Goal: Task Accomplishment & Management: Complete application form

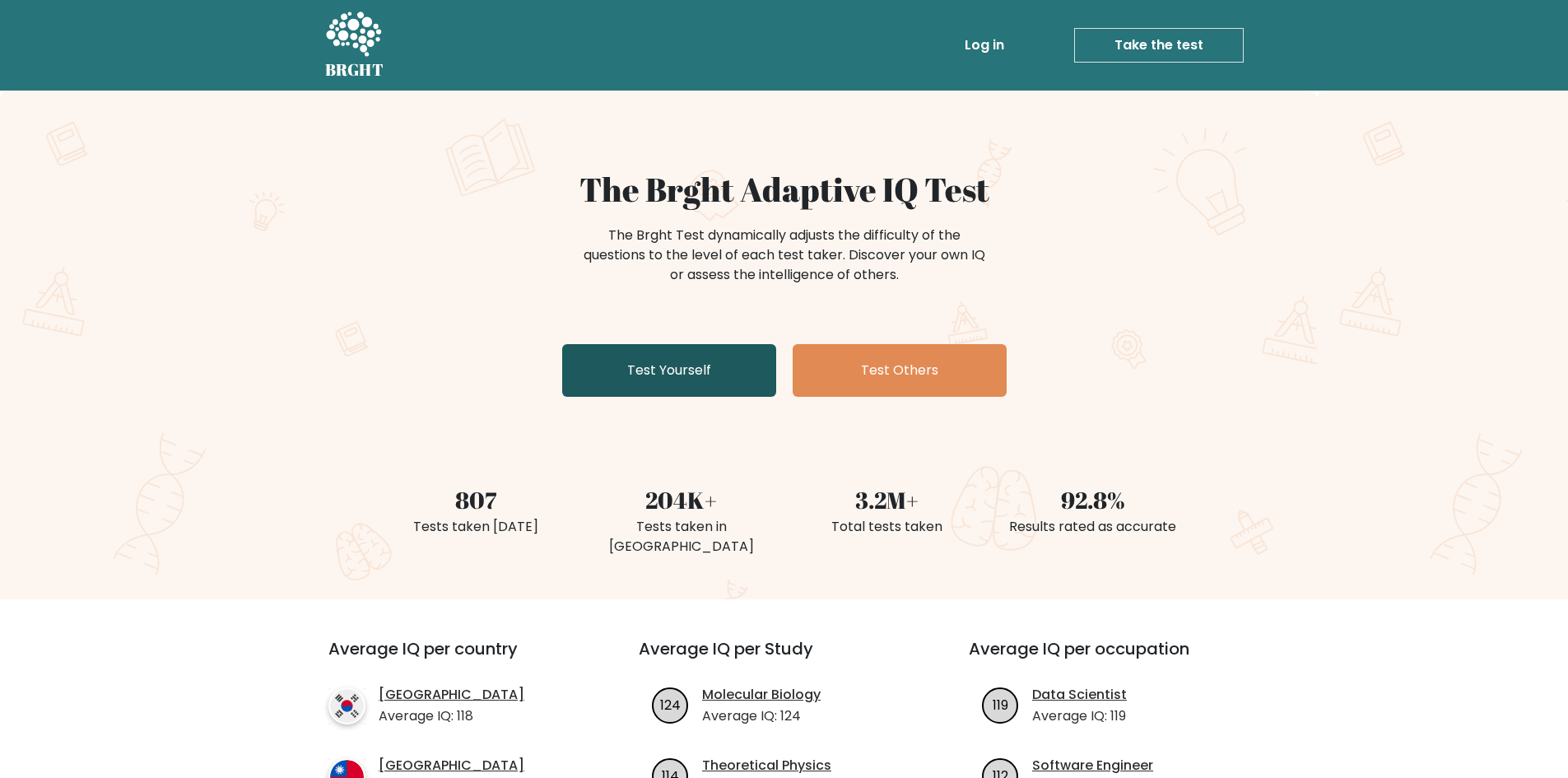
drag, startPoint x: 0, startPoint y: 0, endPoint x: 667, endPoint y: 380, distance: 767.7
click at [667, 380] on link "Test Yourself" at bounding box center [669, 370] width 214 height 53
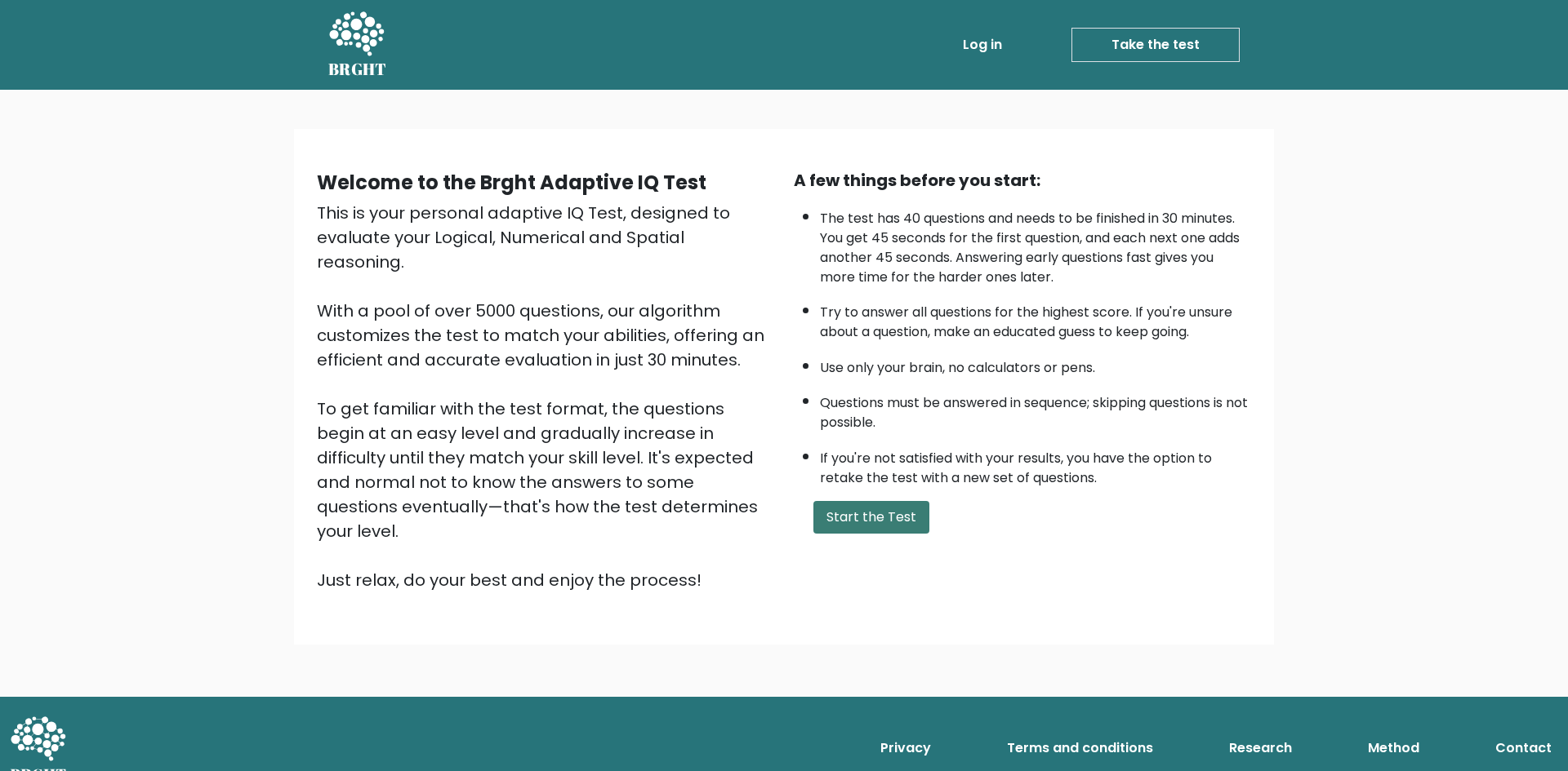
click at [898, 528] on button "Start the Test" at bounding box center [872, 517] width 116 height 33
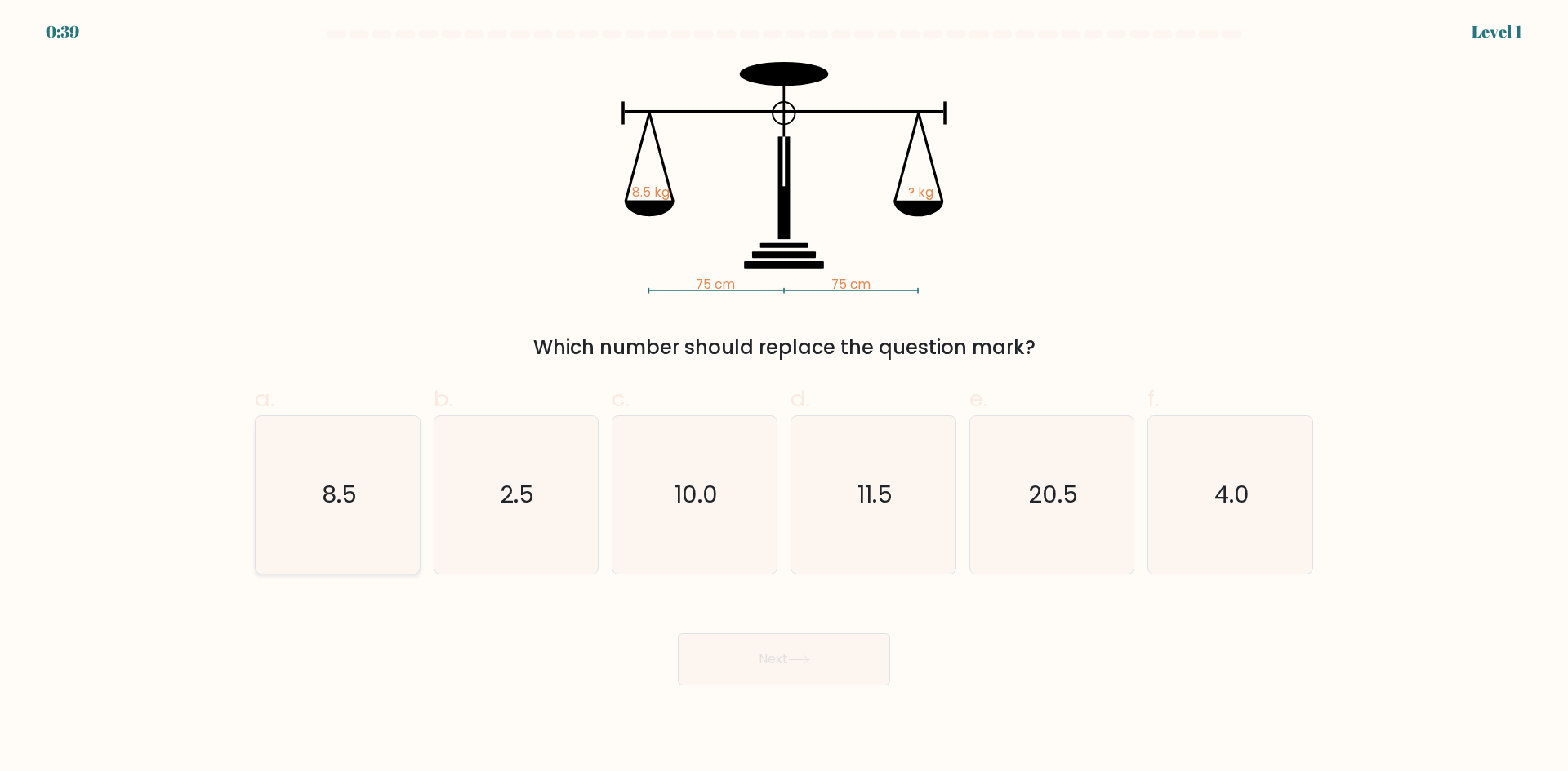
click at [396, 484] on icon "8.5" at bounding box center [337, 494] width 157 height 157
click at [784, 396] on input "a. 8.5" at bounding box center [784, 391] width 1 height 11
radio input "true"
click at [825, 675] on button "Next" at bounding box center [784, 659] width 212 height 52
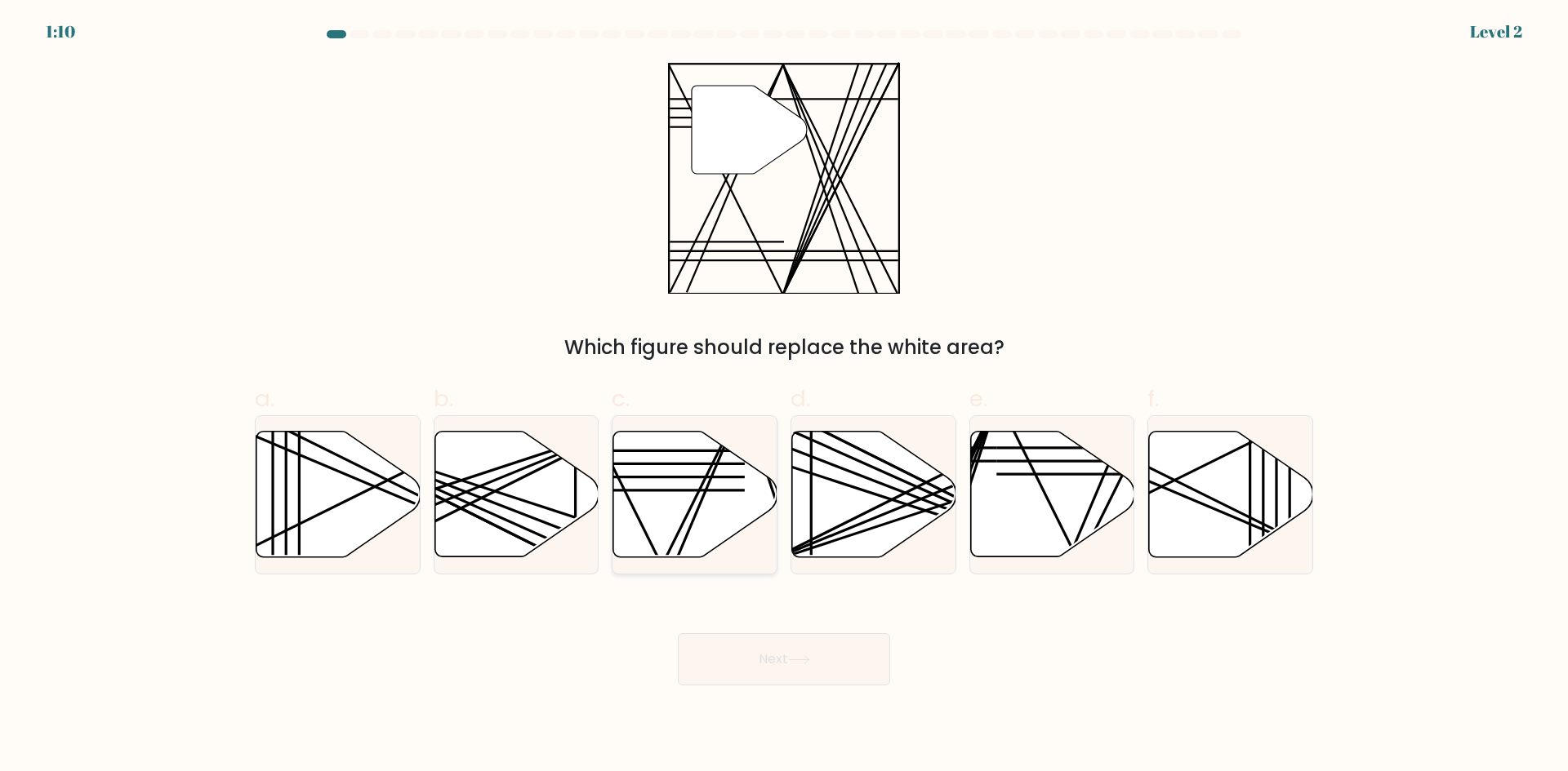
click at [674, 533] on icon at bounding box center [695, 494] width 164 height 125
click at [784, 396] on input "c." at bounding box center [784, 391] width 1 height 11
radio input "true"
click at [776, 654] on button "Next" at bounding box center [784, 659] width 212 height 52
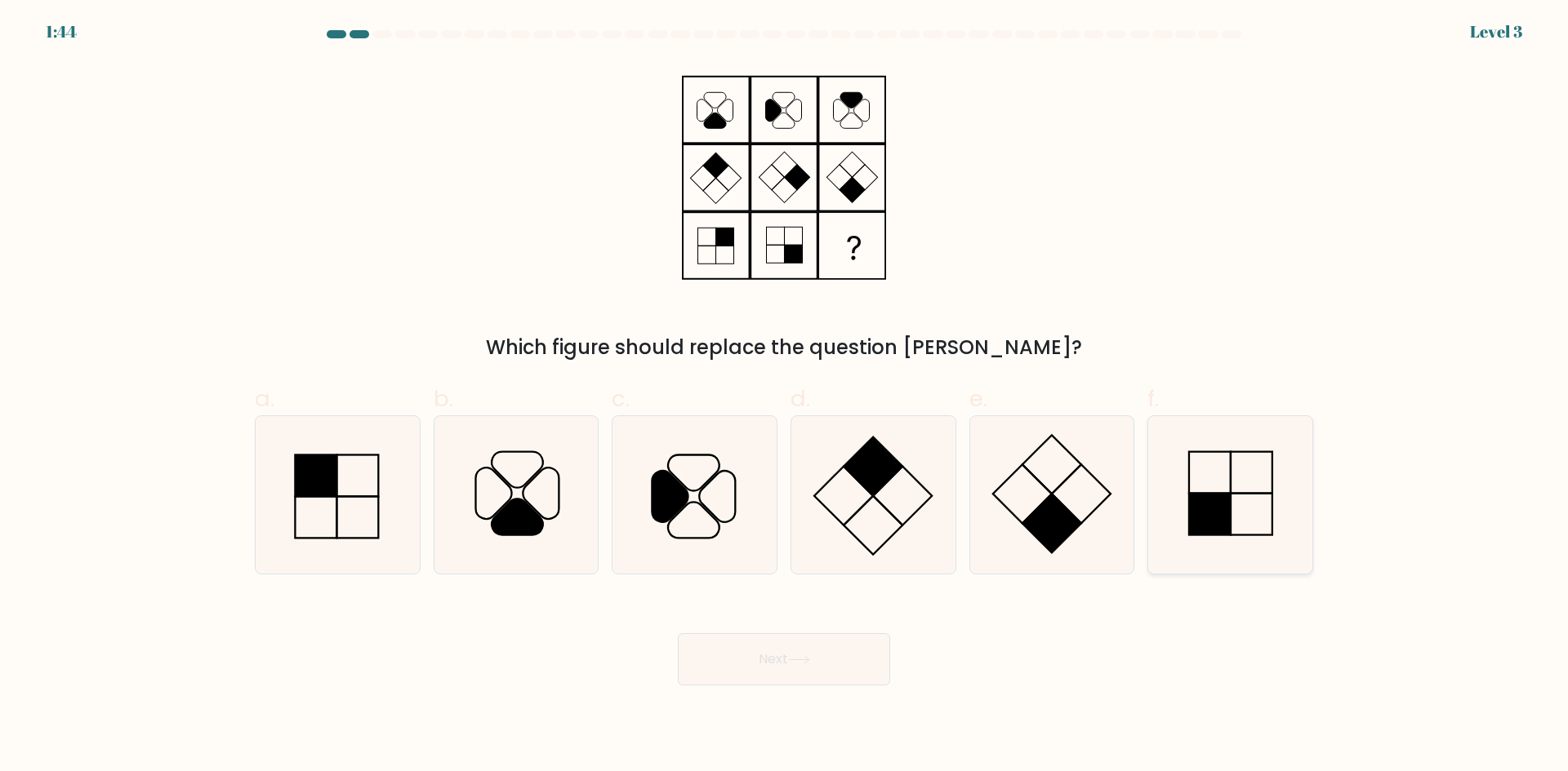
click at [1176, 515] on icon at bounding box center [1229, 494] width 157 height 157
click at [785, 396] on input "f." at bounding box center [784, 391] width 1 height 11
radio input "true"
drag, startPoint x: 783, startPoint y: 694, endPoint x: 790, endPoint y: 662, distance: 32.8
click at [785, 686] on body "1:43 Level 3" at bounding box center [784, 386] width 1568 height 771
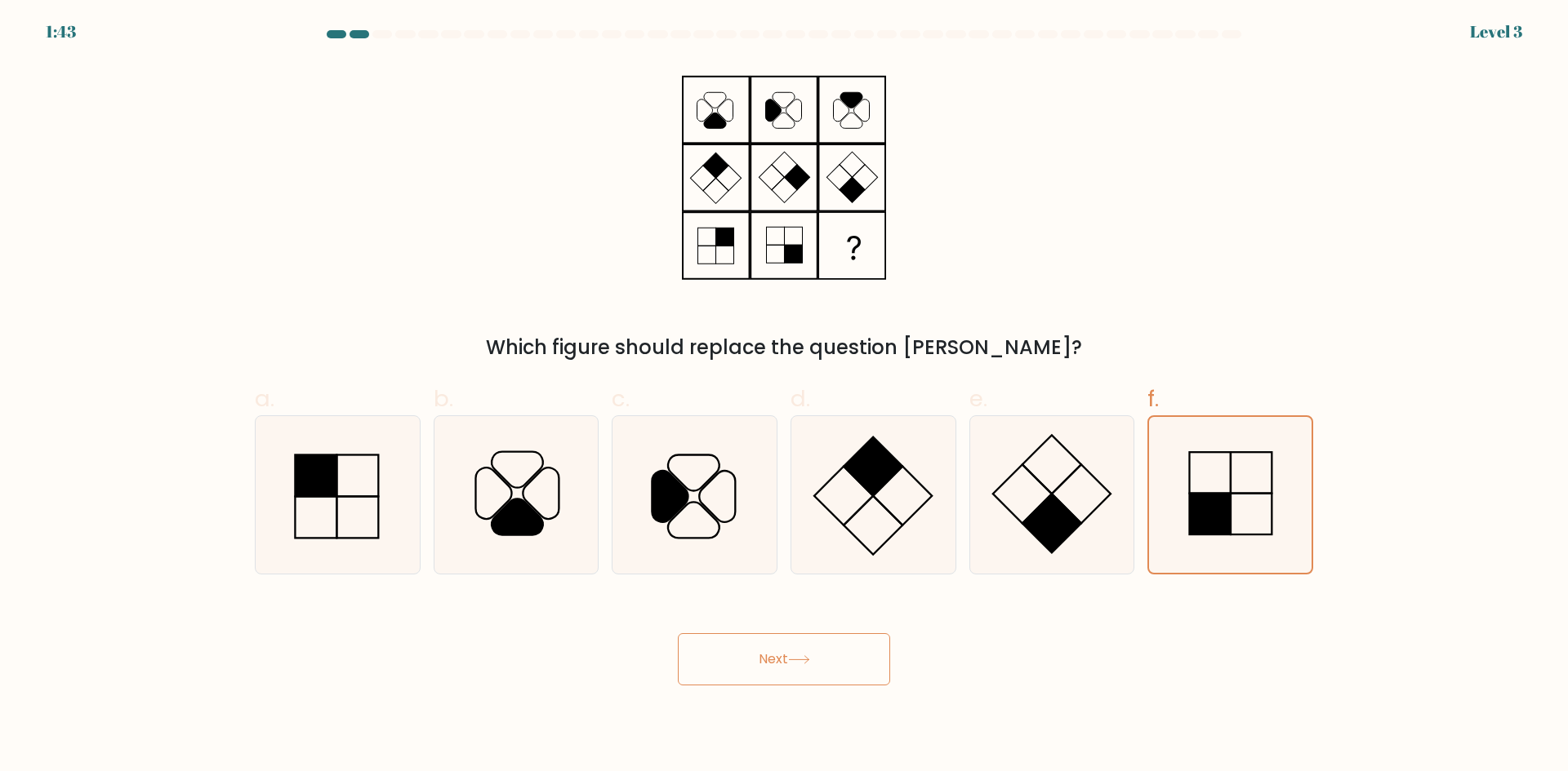
click at [792, 651] on button "Next" at bounding box center [784, 659] width 212 height 52
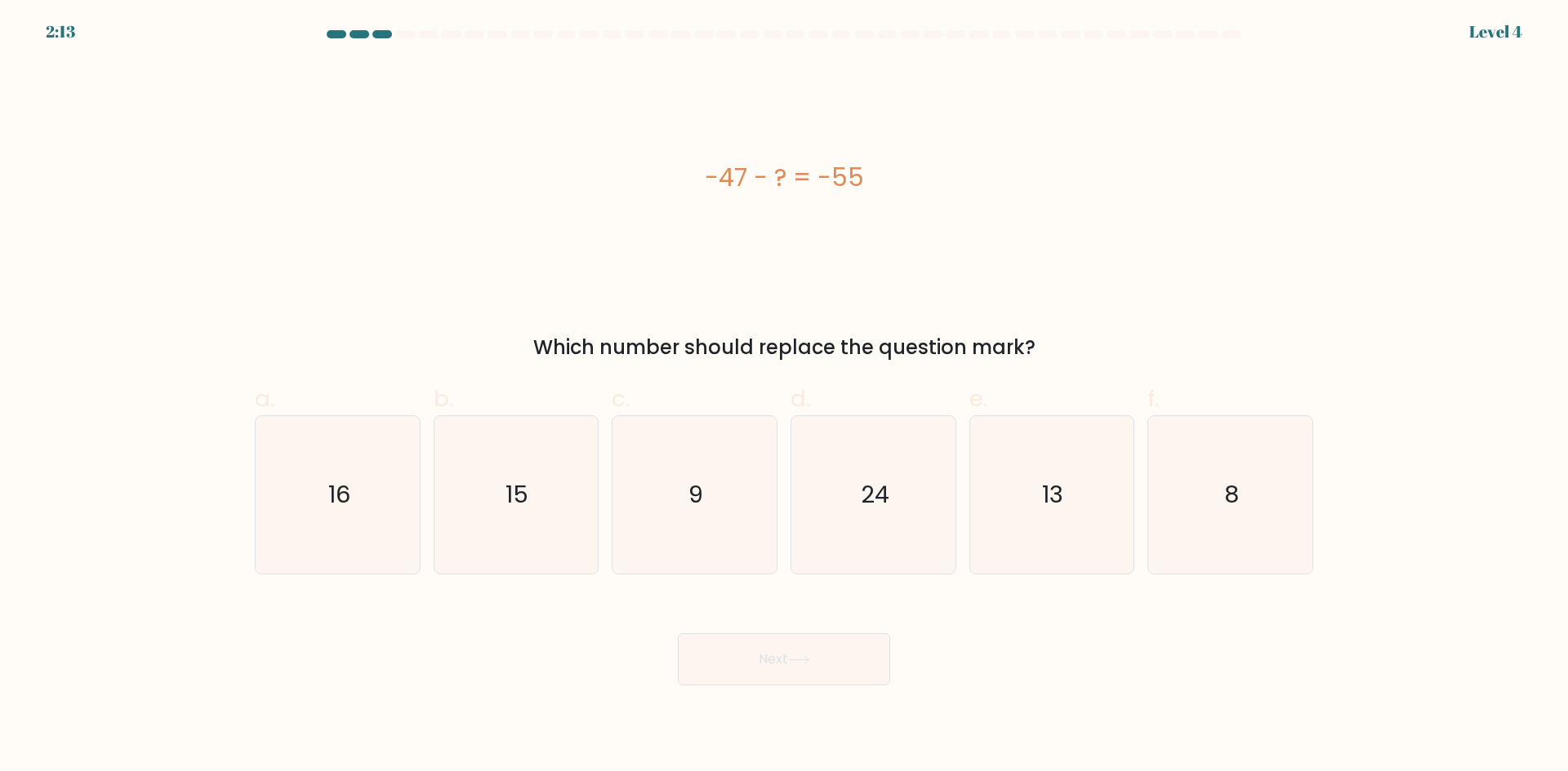
click at [1034, 639] on div "Next" at bounding box center [784, 640] width 1078 height 92
click at [1225, 487] on text "8" at bounding box center [1231, 494] width 14 height 33
click at [785, 396] on input "f. 8" at bounding box center [784, 391] width 1 height 11
radio input "true"
click at [788, 654] on button "Next" at bounding box center [784, 659] width 212 height 52
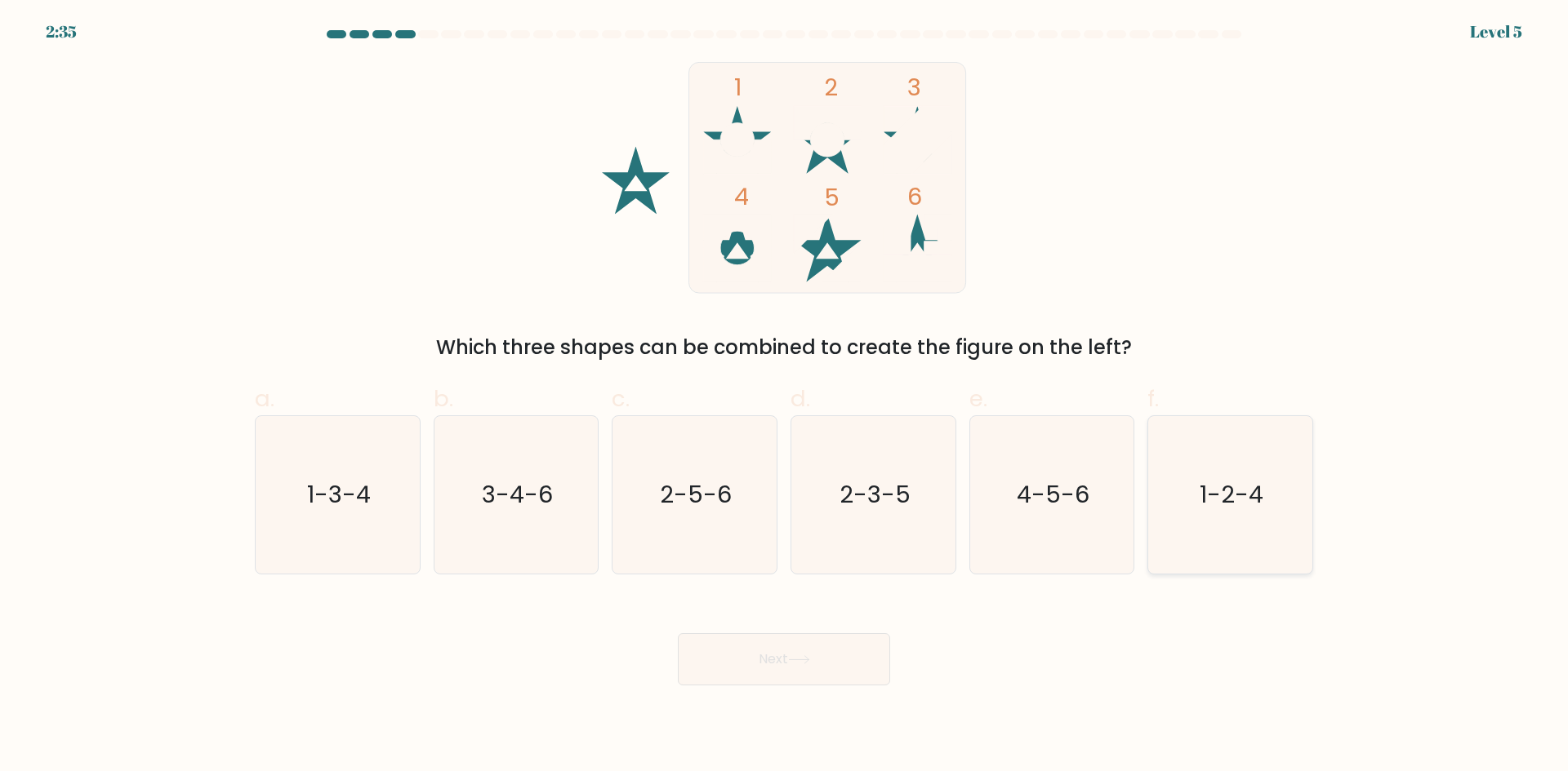
click at [1245, 496] on text "1-2-4" at bounding box center [1232, 494] width 64 height 33
click at [785, 396] on input "f. 1-2-4" at bounding box center [784, 391] width 1 height 11
radio input "true"
click at [827, 673] on button "Next" at bounding box center [784, 659] width 212 height 52
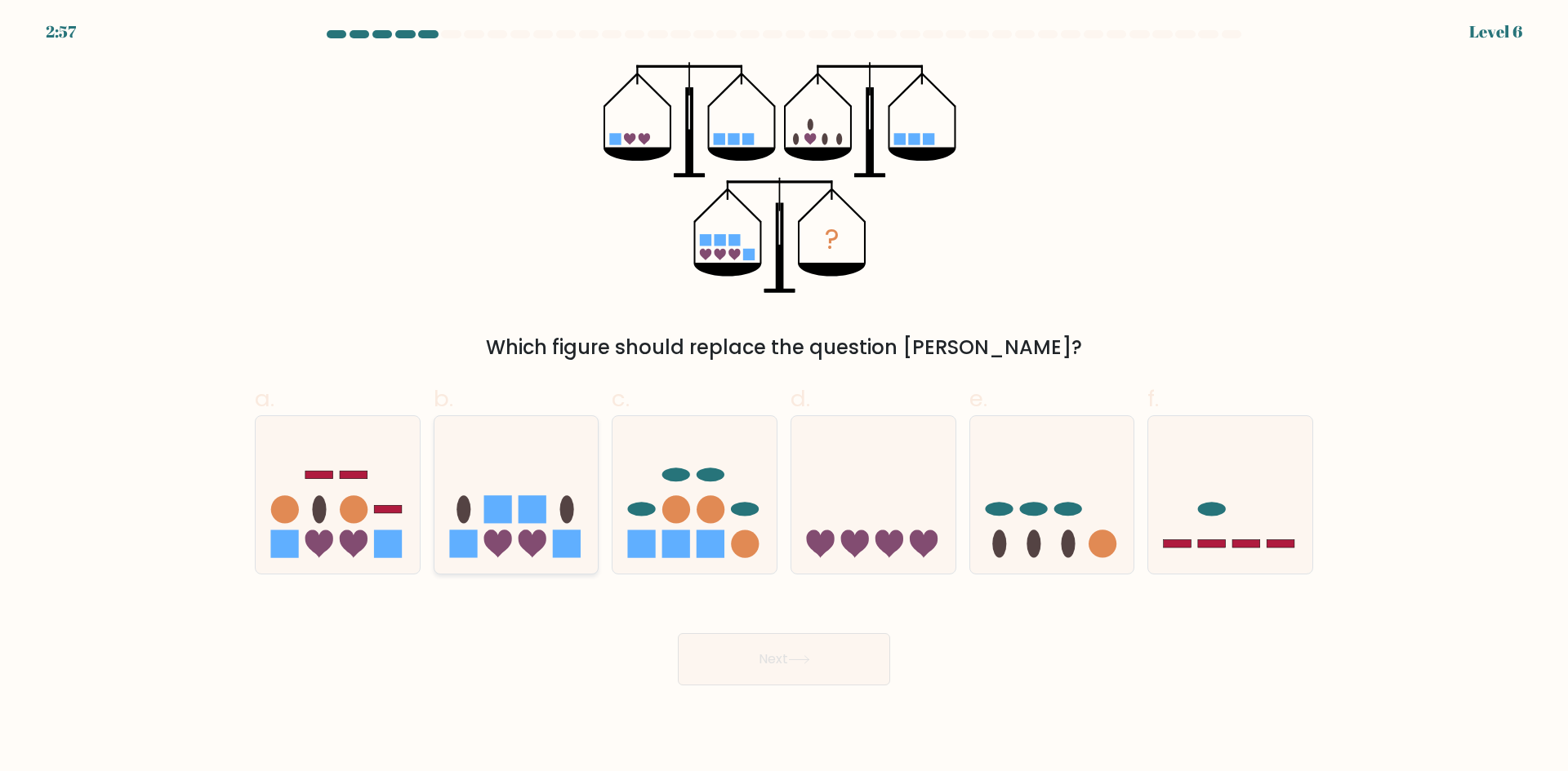
click at [465, 561] on icon at bounding box center [516, 494] width 164 height 136
click at [784, 396] on input "b." at bounding box center [784, 391] width 1 height 11
radio input "true"
drag, startPoint x: 809, startPoint y: 665, endPoint x: 953, endPoint y: 647, distance: 145.1
click at [806, 665] on button "Next" at bounding box center [784, 659] width 212 height 52
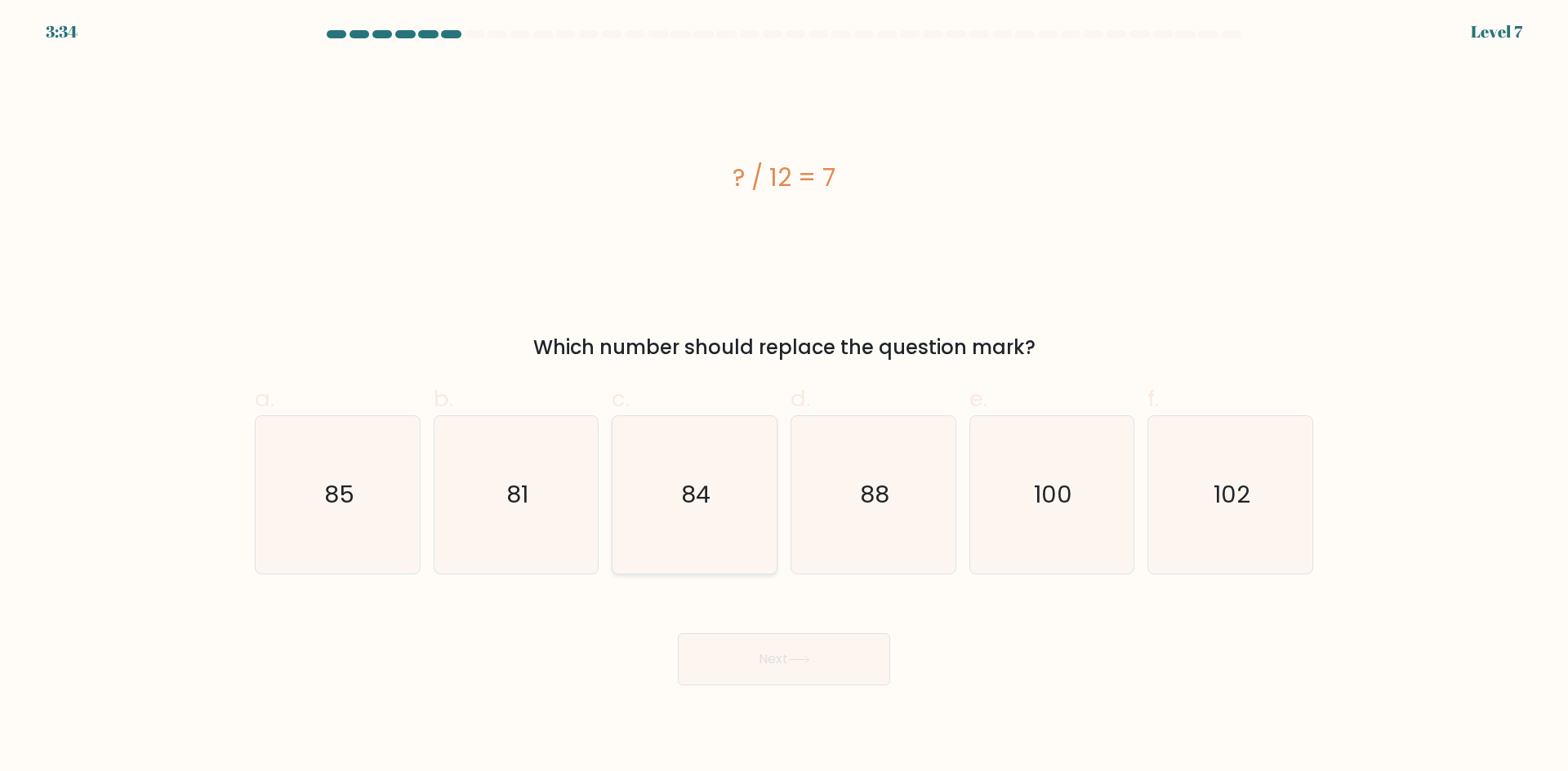
click at [660, 502] on icon "84" at bounding box center [694, 494] width 157 height 157
click at [784, 396] on input "c. 84" at bounding box center [784, 391] width 1 height 11
radio input "true"
drag, startPoint x: 813, startPoint y: 673, endPoint x: 1053, endPoint y: 574, distance: 259.6
click at [816, 673] on button "Next" at bounding box center [784, 659] width 212 height 52
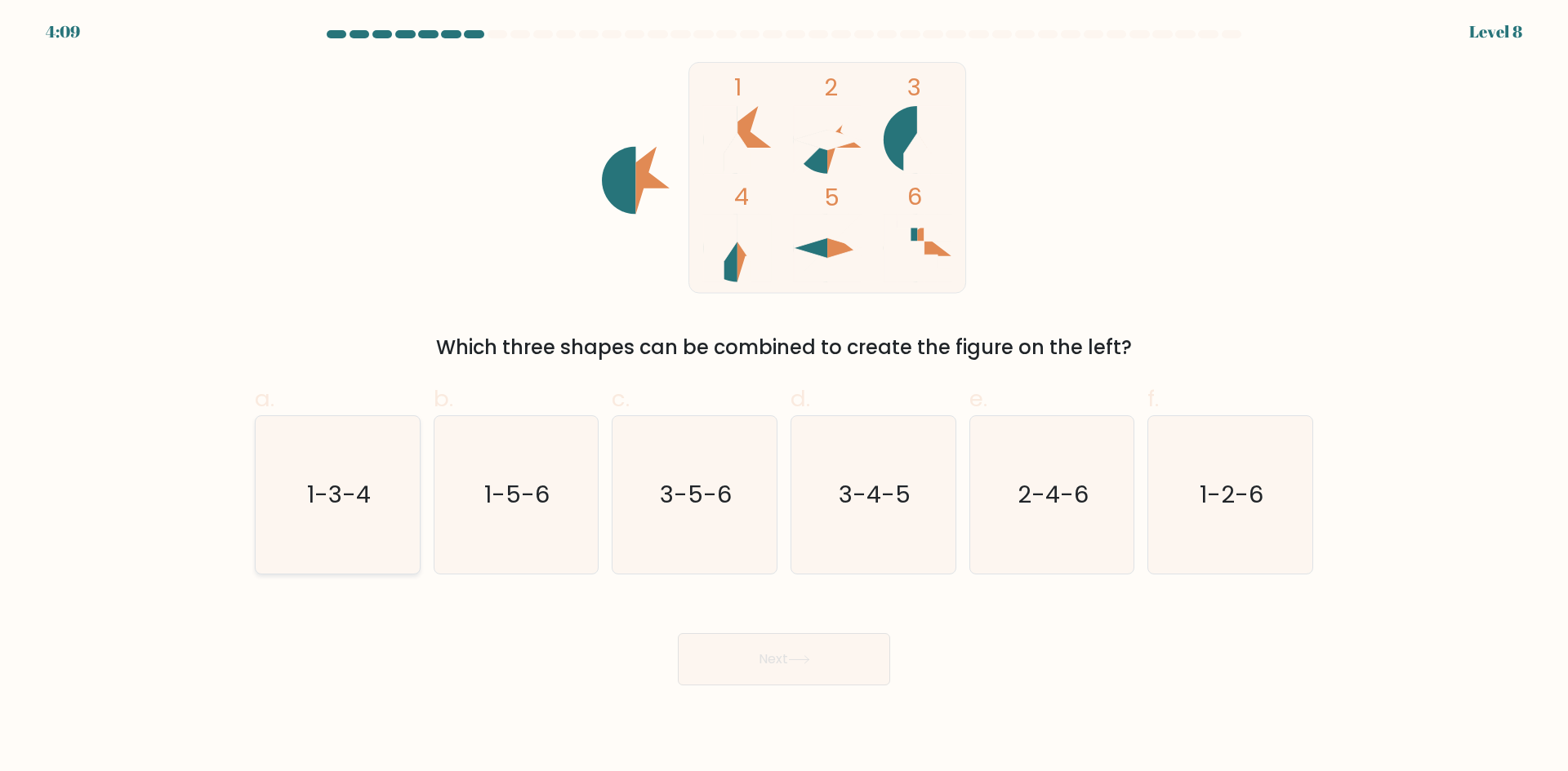
click at [344, 517] on icon "1-3-4" at bounding box center [337, 494] width 157 height 157
click at [784, 396] on input "a. 1-3-4" at bounding box center [784, 391] width 1 height 11
radio input "true"
click at [792, 646] on button "Next" at bounding box center [784, 659] width 212 height 52
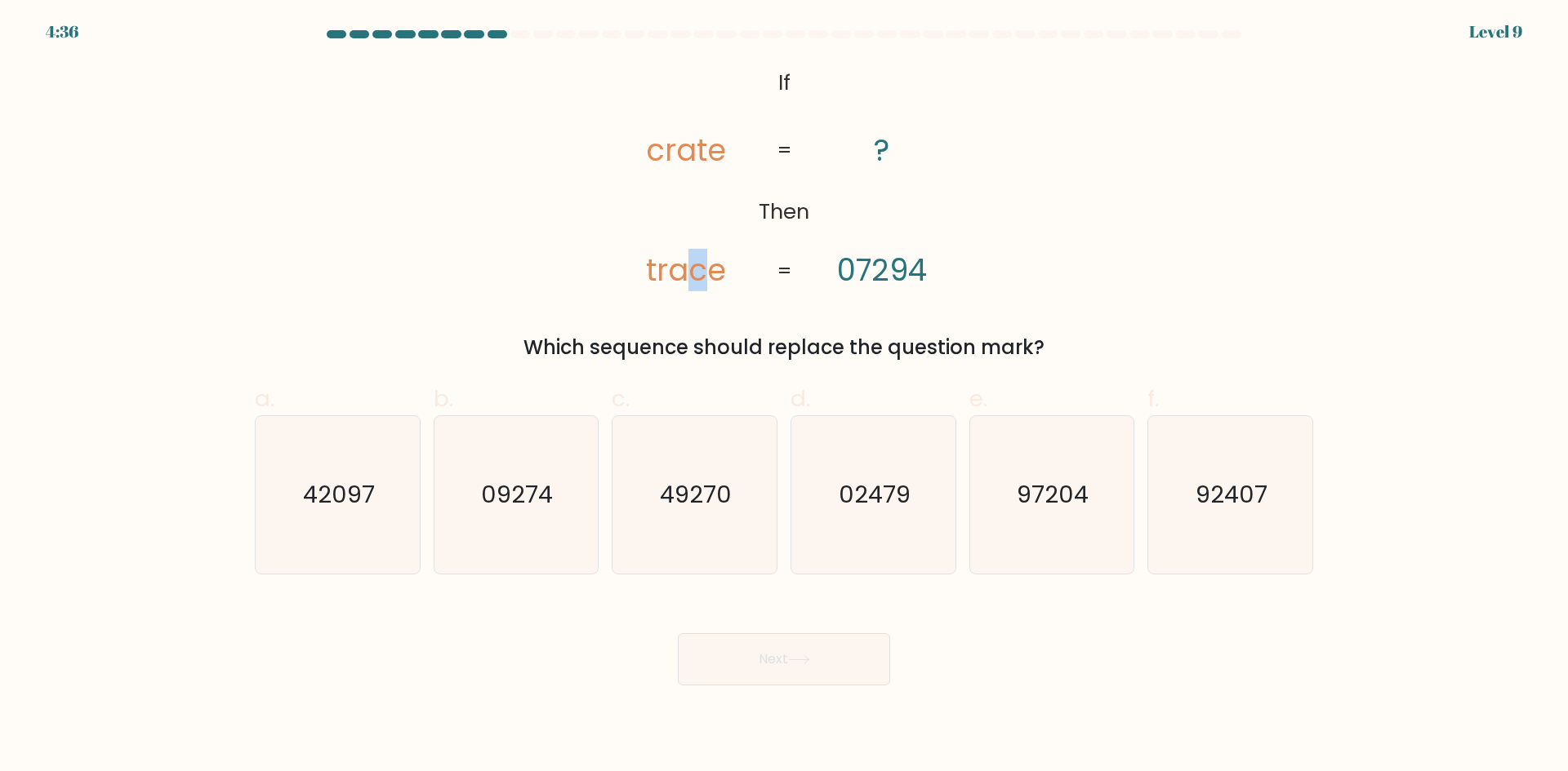
drag, startPoint x: 688, startPoint y: 269, endPoint x: 708, endPoint y: 272, distance: 20.2
click at [708, 272] on tspan "trace" at bounding box center [685, 270] width 80 height 42
click at [1053, 494] on text "97204" at bounding box center [1053, 494] width 72 height 33
click at [785, 396] on input "e. 97204" at bounding box center [784, 391] width 1 height 11
radio input "true"
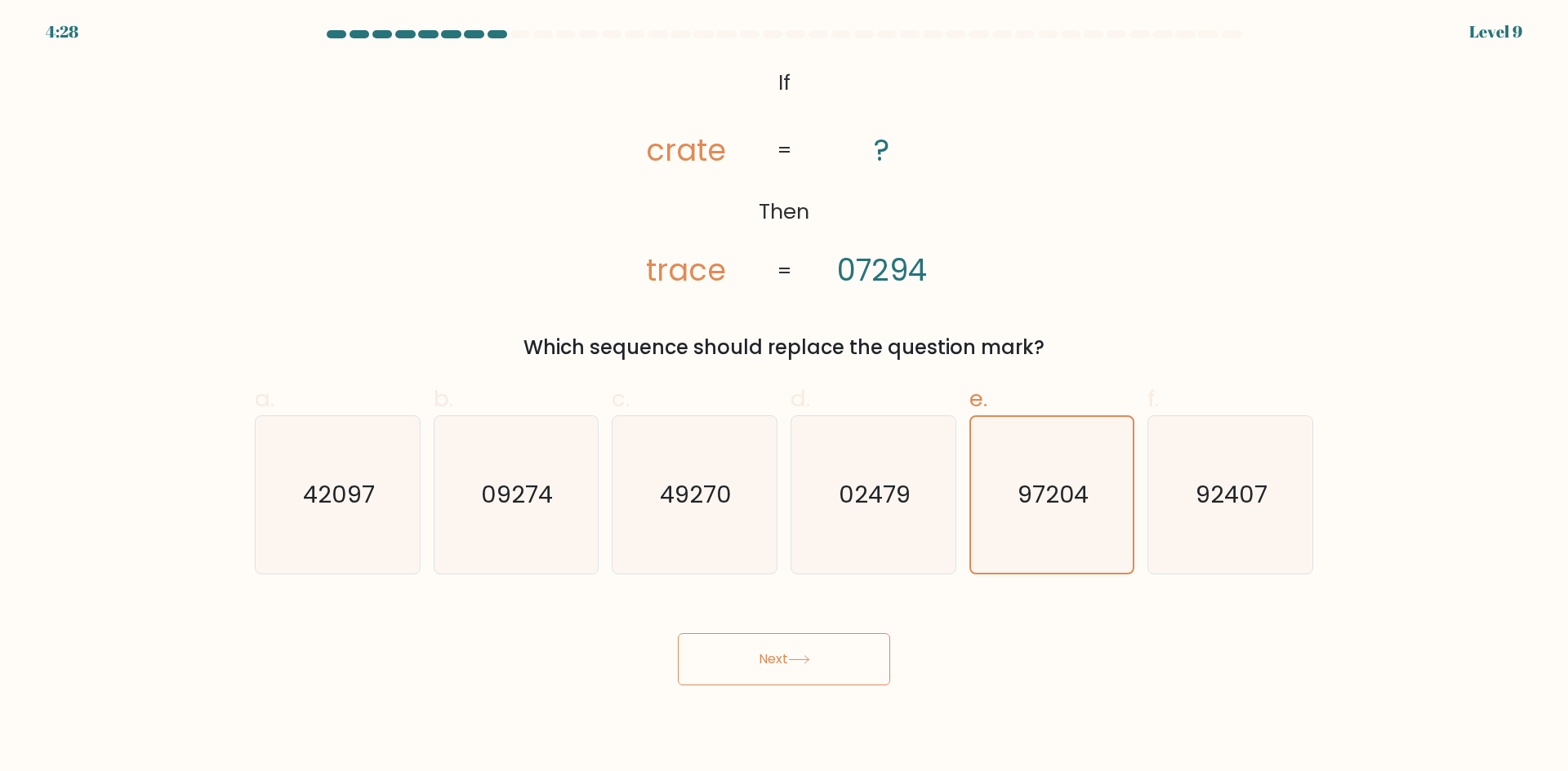
click at [788, 686] on body "4:28 Level 9 If" at bounding box center [784, 386] width 1568 height 771
click at [818, 658] on button "Next" at bounding box center [784, 659] width 212 height 52
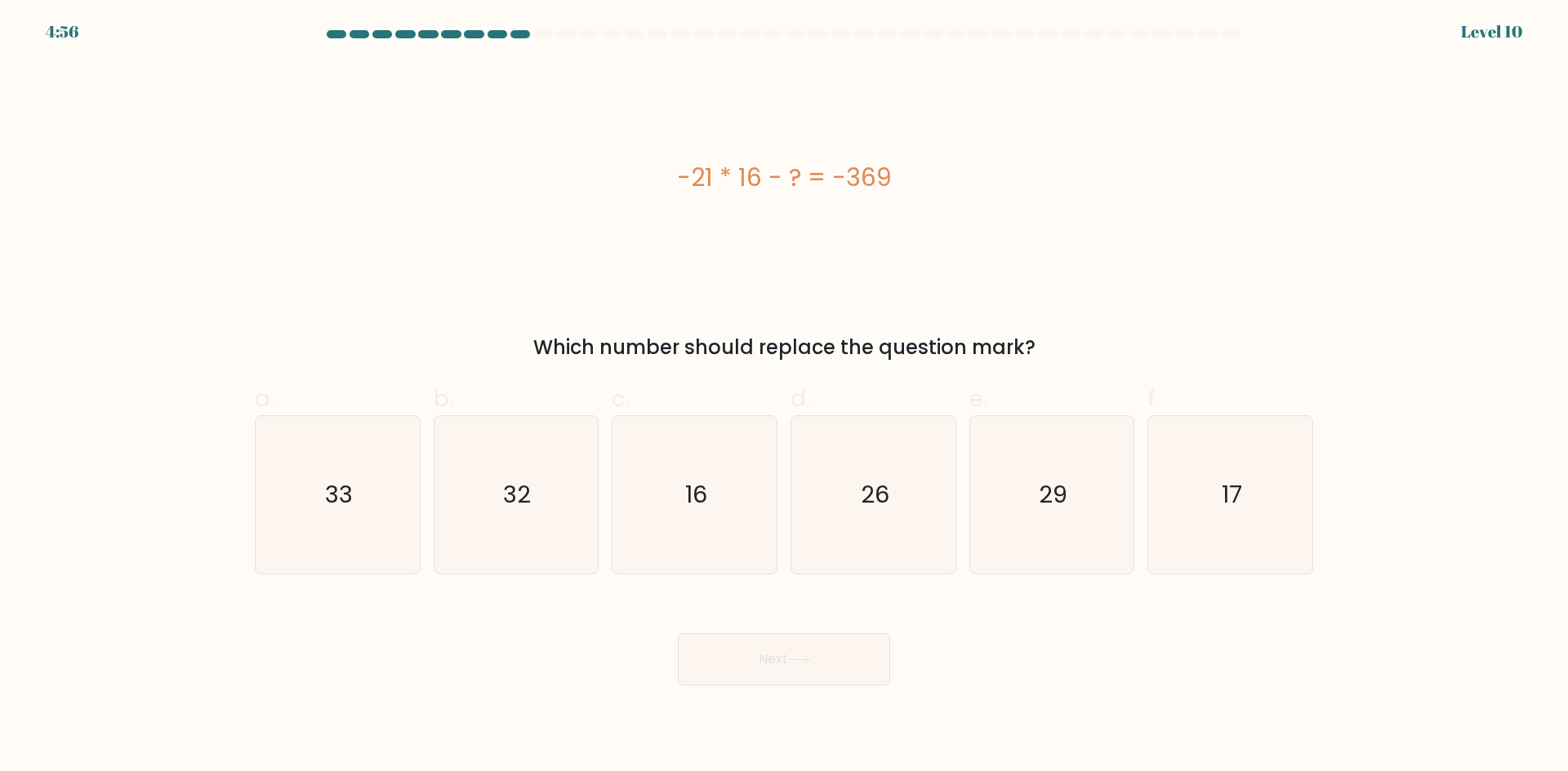
drag, startPoint x: 781, startPoint y: 183, endPoint x: 953, endPoint y: 192, distance: 172.2
click at [954, 180] on div "-21 * 16 - ? = -369" at bounding box center [784, 178] width 1059 height 37
copy div "-21 * 16 - ? = -369"
click at [290, 505] on icon "33" at bounding box center [337, 494] width 157 height 157
click at [784, 396] on input "a. 33" at bounding box center [784, 391] width 1 height 11
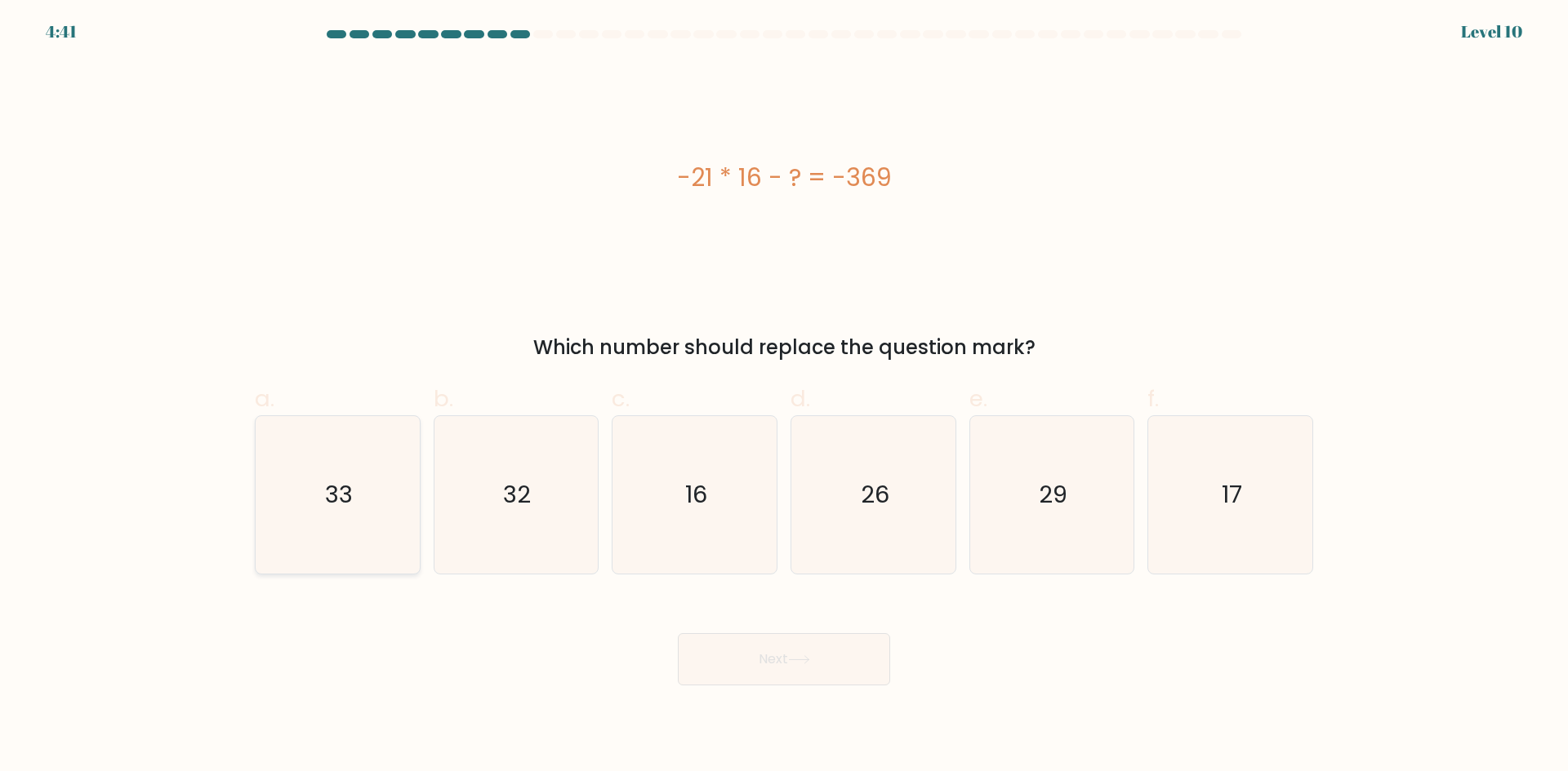
radio input "true"
click at [733, 637] on button "Next" at bounding box center [784, 659] width 212 height 52
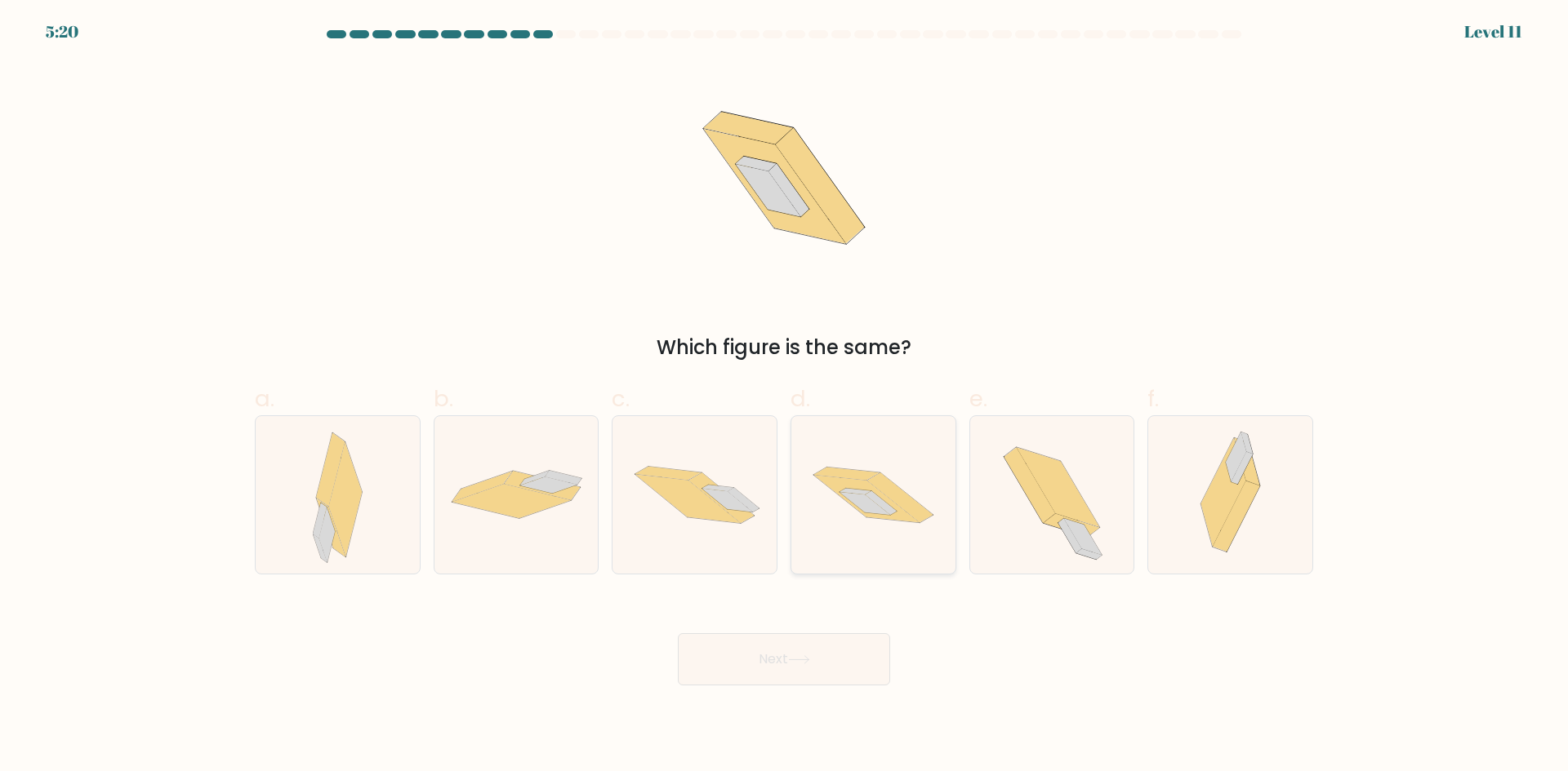
click at [877, 518] on icon at bounding box center [873, 495] width 164 height 109
click at [785, 396] on input "d." at bounding box center [784, 391] width 1 height 11
radio input "true"
drag, startPoint x: 848, startPoint y: 652, endPoint x: 1144, endPoint y: 649, distance: 296.0
click at [846, 652] on button "Next" at bounding box center [784, 659] width 212 height 52
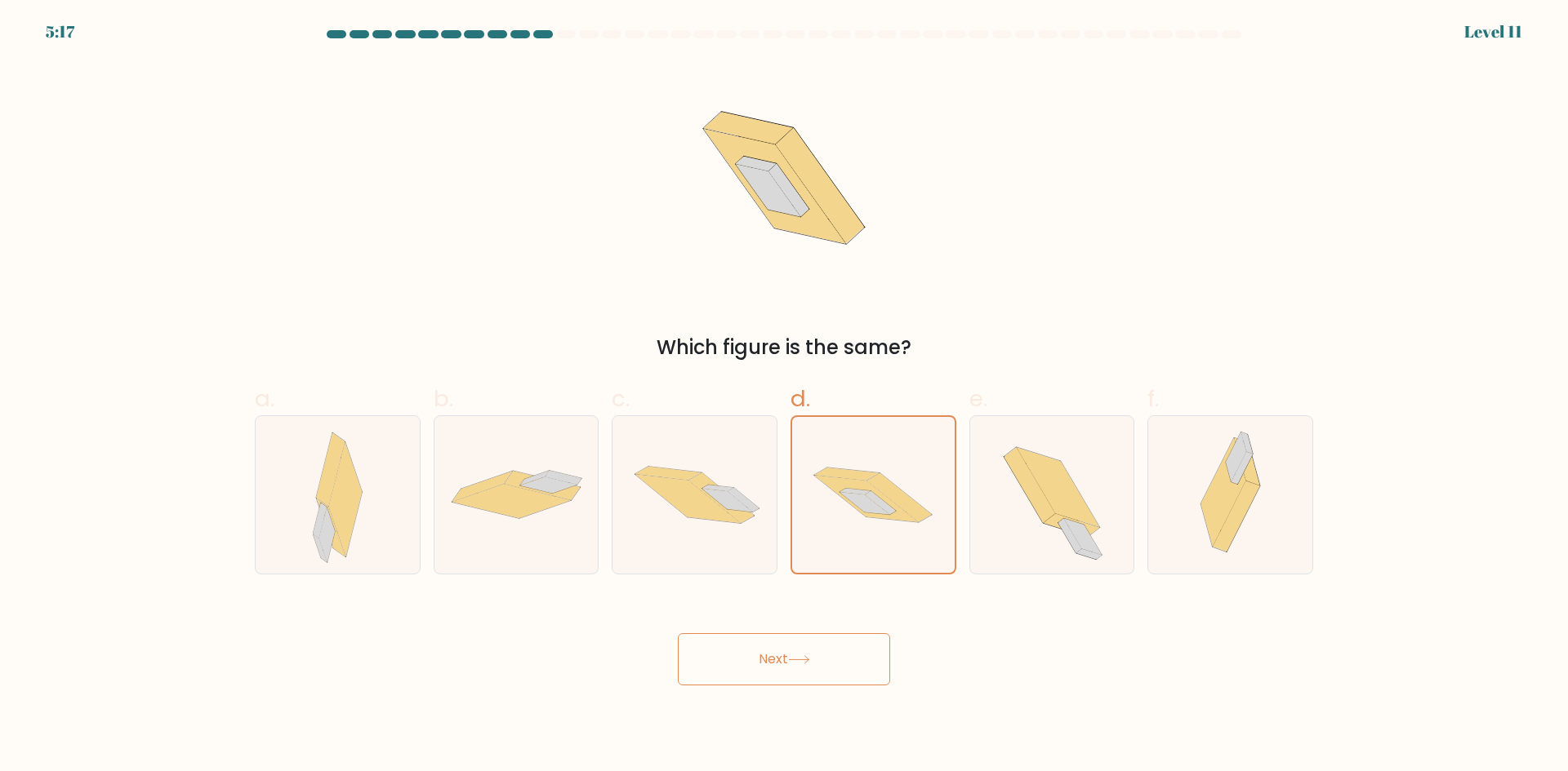
click at [844, 663] on button "Next" at bounding box center [784, 659] width 212 height 52
click at [726, 677] on button "Next" at bounding box center [784, 659] width 212 height 52
click at [876, 481] on icon at bounding box center [900, 497] width 66 height 49
click at [785, 396] on input "d." at bounding box center [784, 391] width 1 height 11
click at [1051, 487] on icon at bounding box center [1058, 487] width 83 height 79
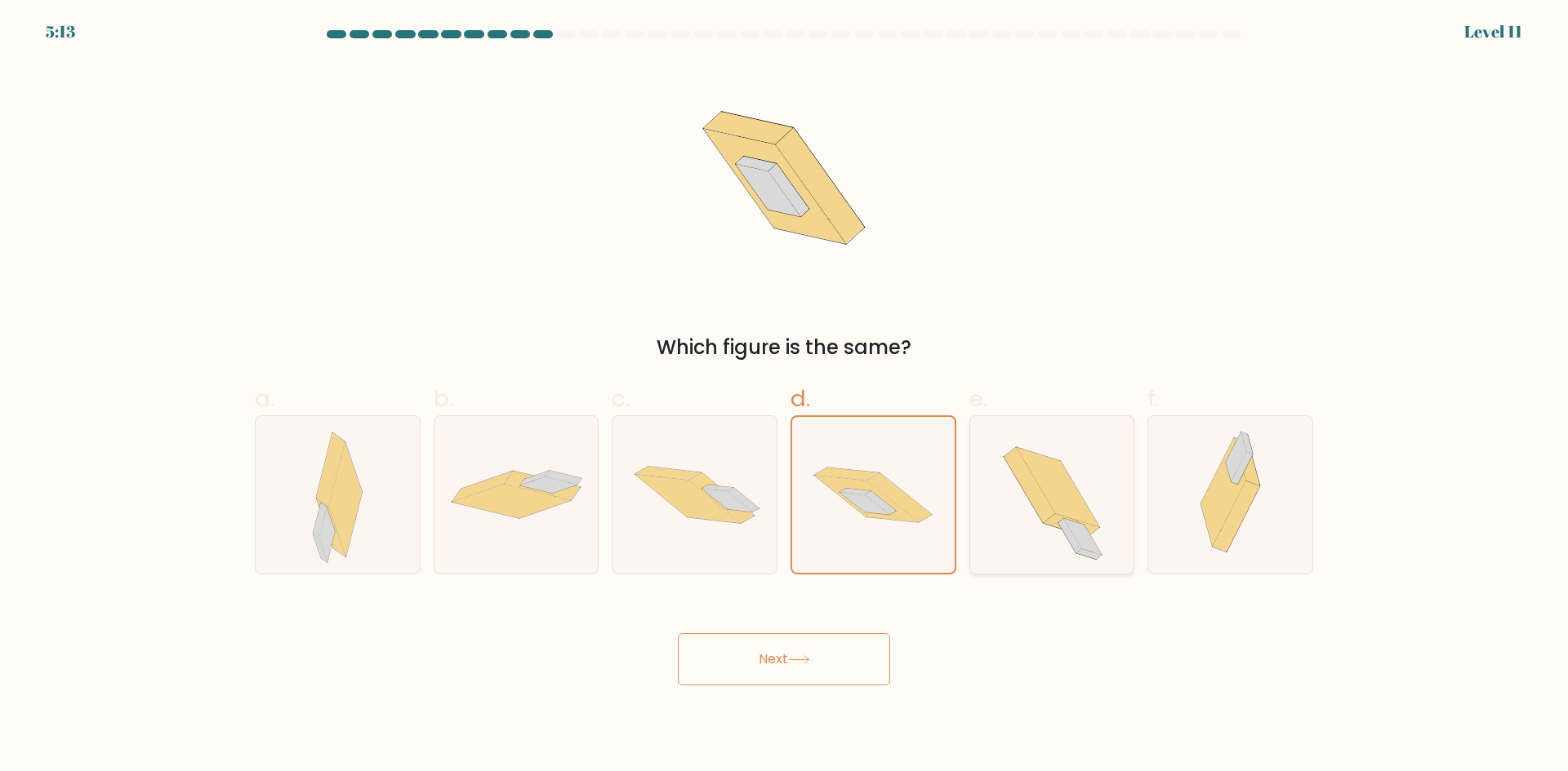
click at [785, 396] on input "e." at bounding box center [784, 391] width 1 height 11
radio input "true"
click at [840, 508] on icon at bounding box center [873, 495] width 164 height 109
click at [785, 396] on input "d." at bounding box center [784, 391] width 1 height 11
radio input "true"
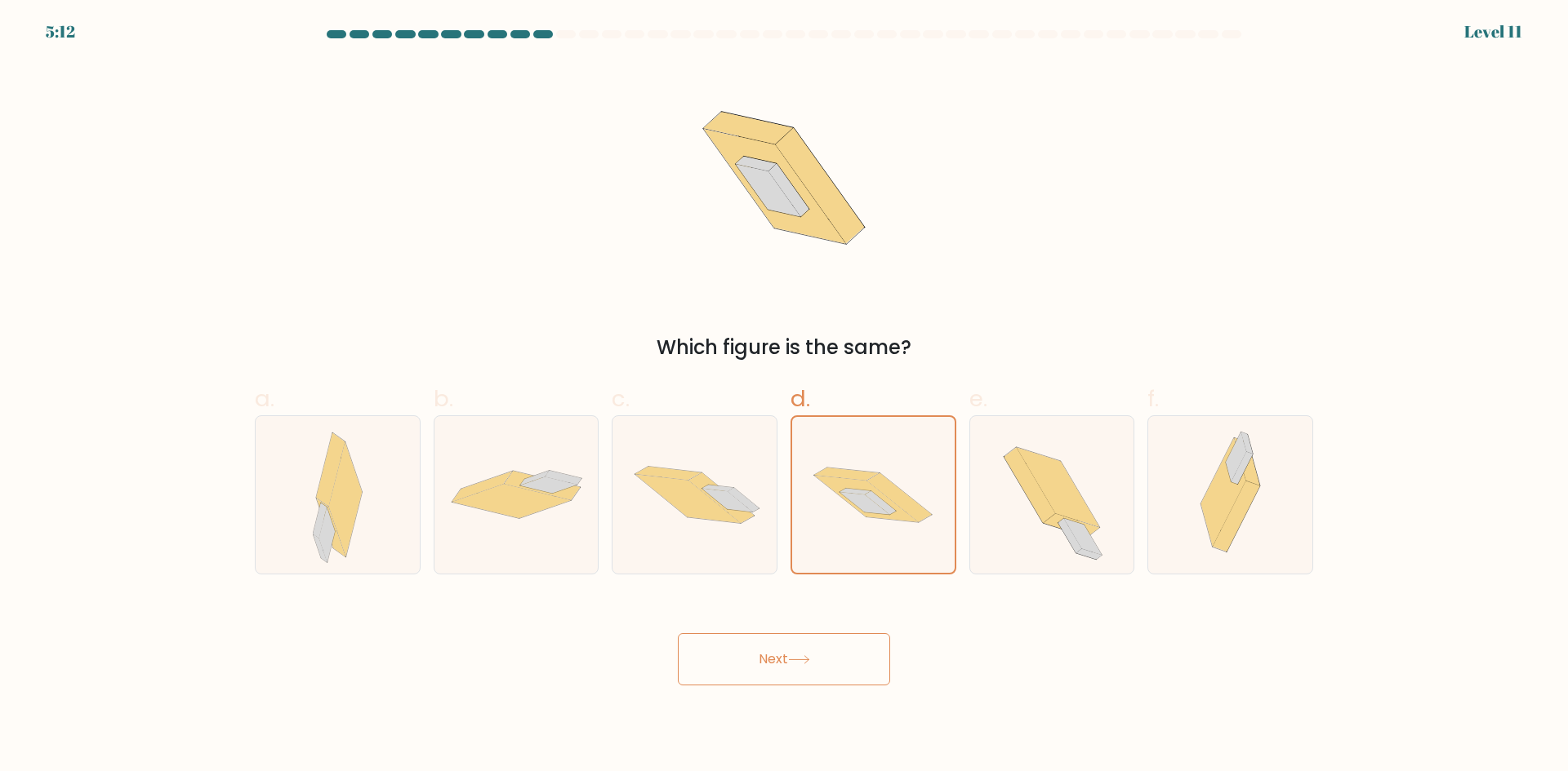
click at [794, 660] on icon at bounding box center [799, 660] width 22 height 9
click at [693, 510] on icon at bounding box center [687, 498] width 104 height 49
click at [784, 396] on input "c." at bounding box center [784, 391] width 1 height 11
radio input "true"
click at [904, 492] on icon at bounding box center [900, 497] width 66 height 50
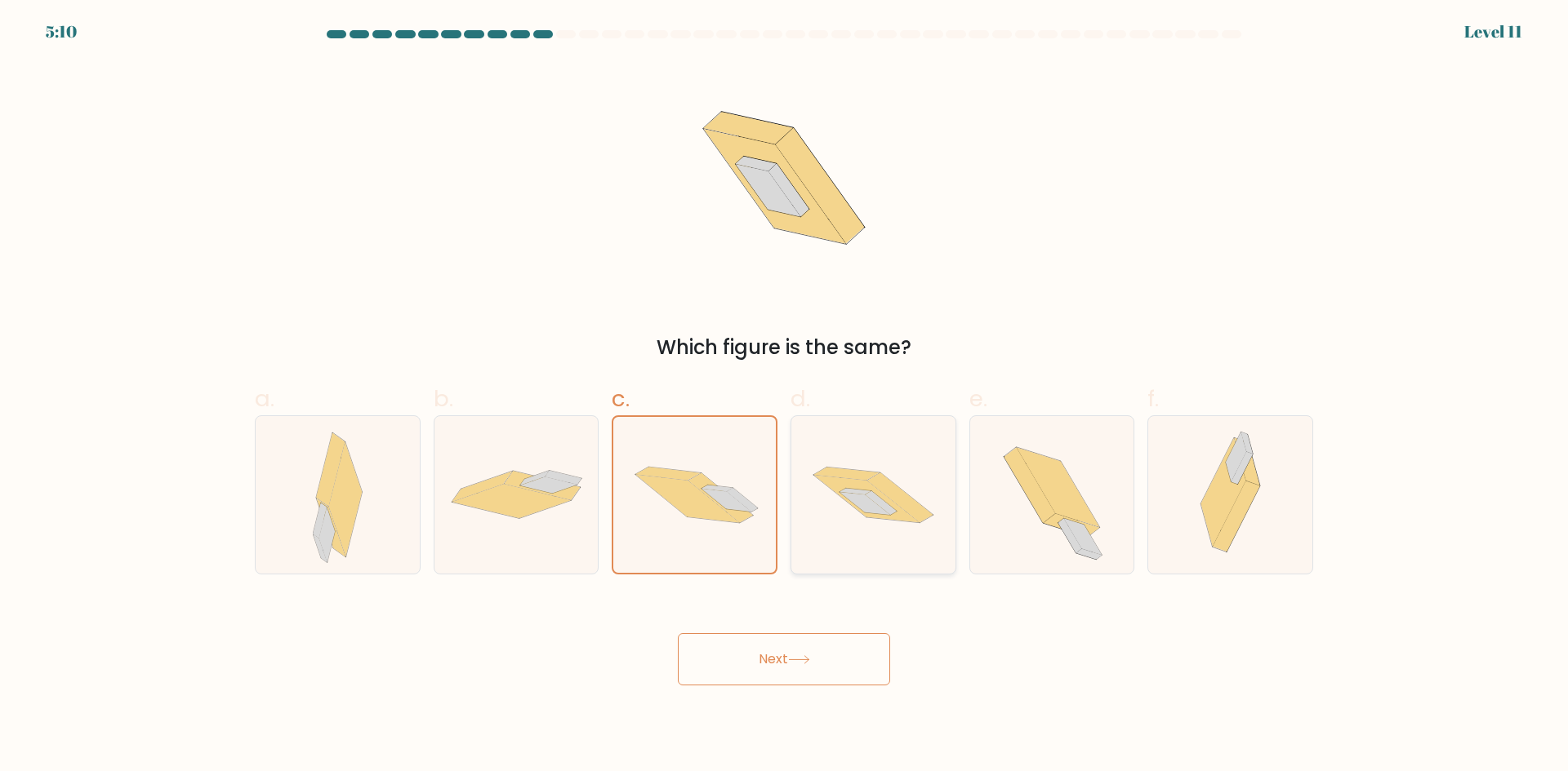
click at [785, 396] on input "d." at bounding box center [784, 391] width 1 height 11
radio input "true"
click at [799, 654] on button "Next" at bounding box center [784, 659] width 212 height 52
click at [799, 656] on icon at bounding box center [799, 660] width 22 height 9
click at [799, 654] on button "Next" at bounding box center [784, 659] width 212 height 52
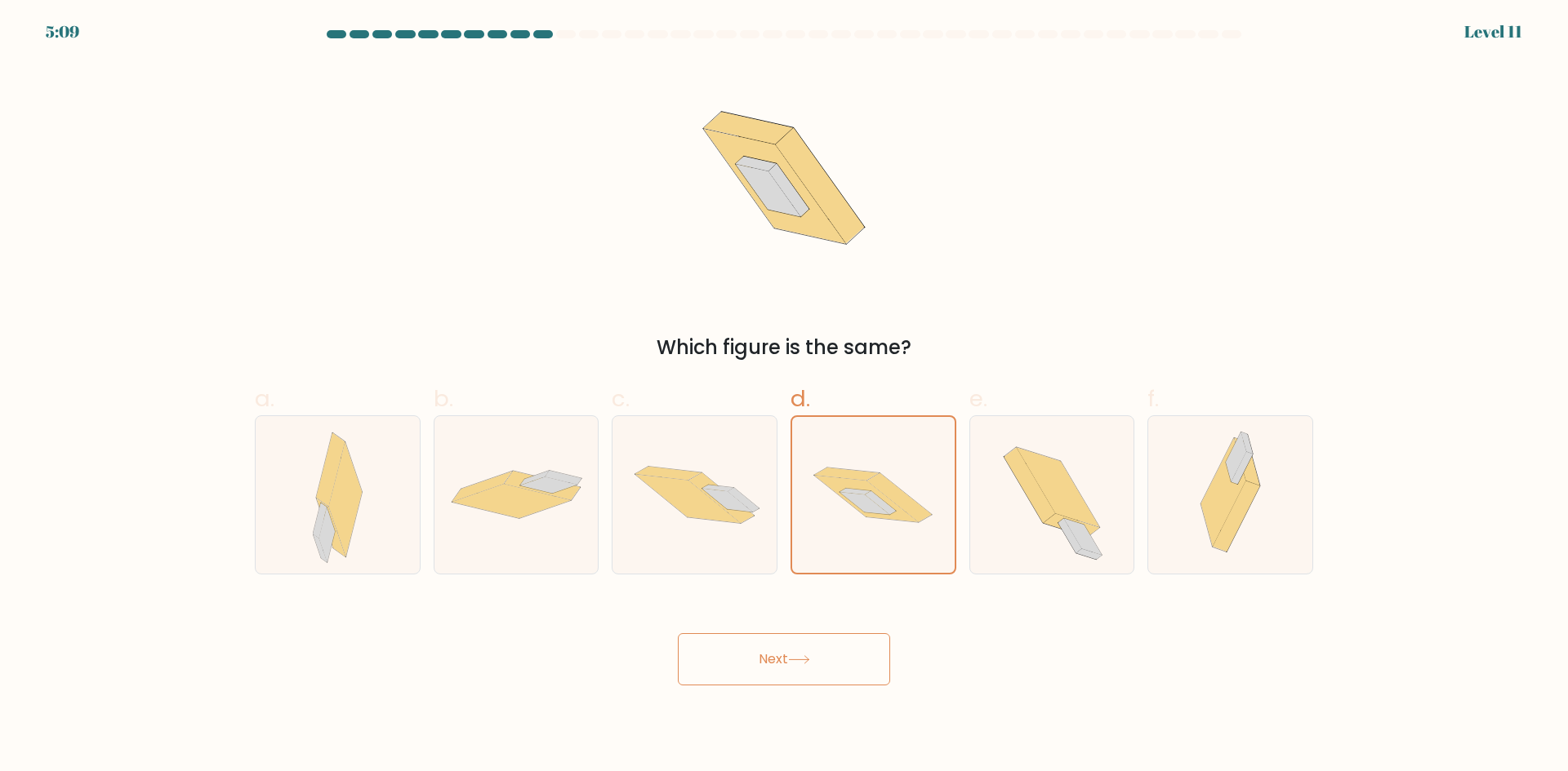
click at [796, 652] on button "Next" at bounding box center [784, 659] width 212 height 52
click at [796, 651] on button "Next" at bounding box center [784, 659] width 212 height 52
click at [797, 649] on button "Next" at bounding box center [784, 659] width 212 height 52
click at [799, 649] on button "Next" at bounding box center [784, 659] width 212 height 52
drag, startPoint x: 780, startPoint y: 670, endPoint x: 792, endPoint y: 672, distance: 12.2
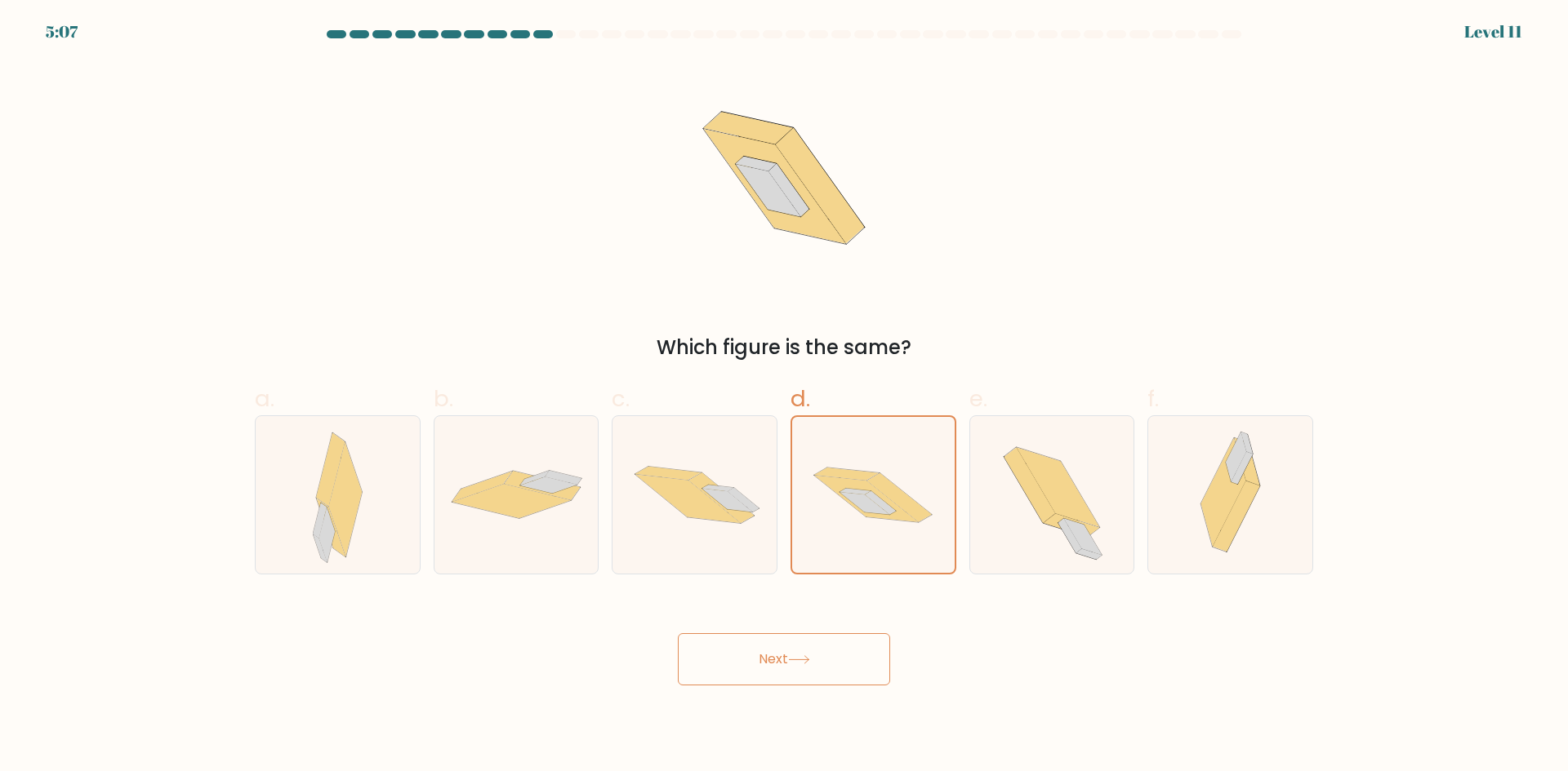
click at [778, 668] on button "Next" at bounding box center [784, 659] width 212 height 52
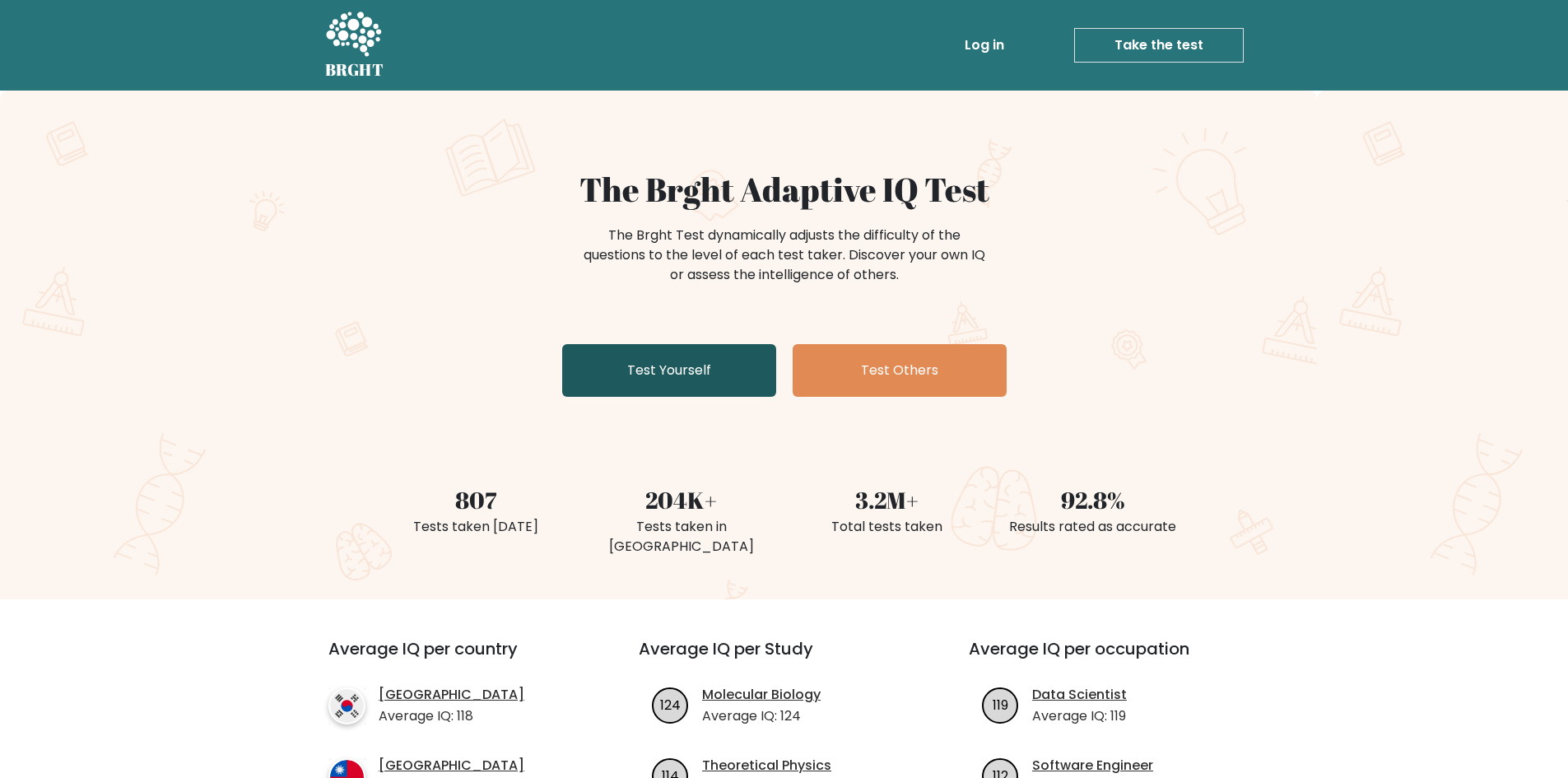
click at [705, 373] on link "Test Yourself" at bounding box center [669, 370] width 214 height 53
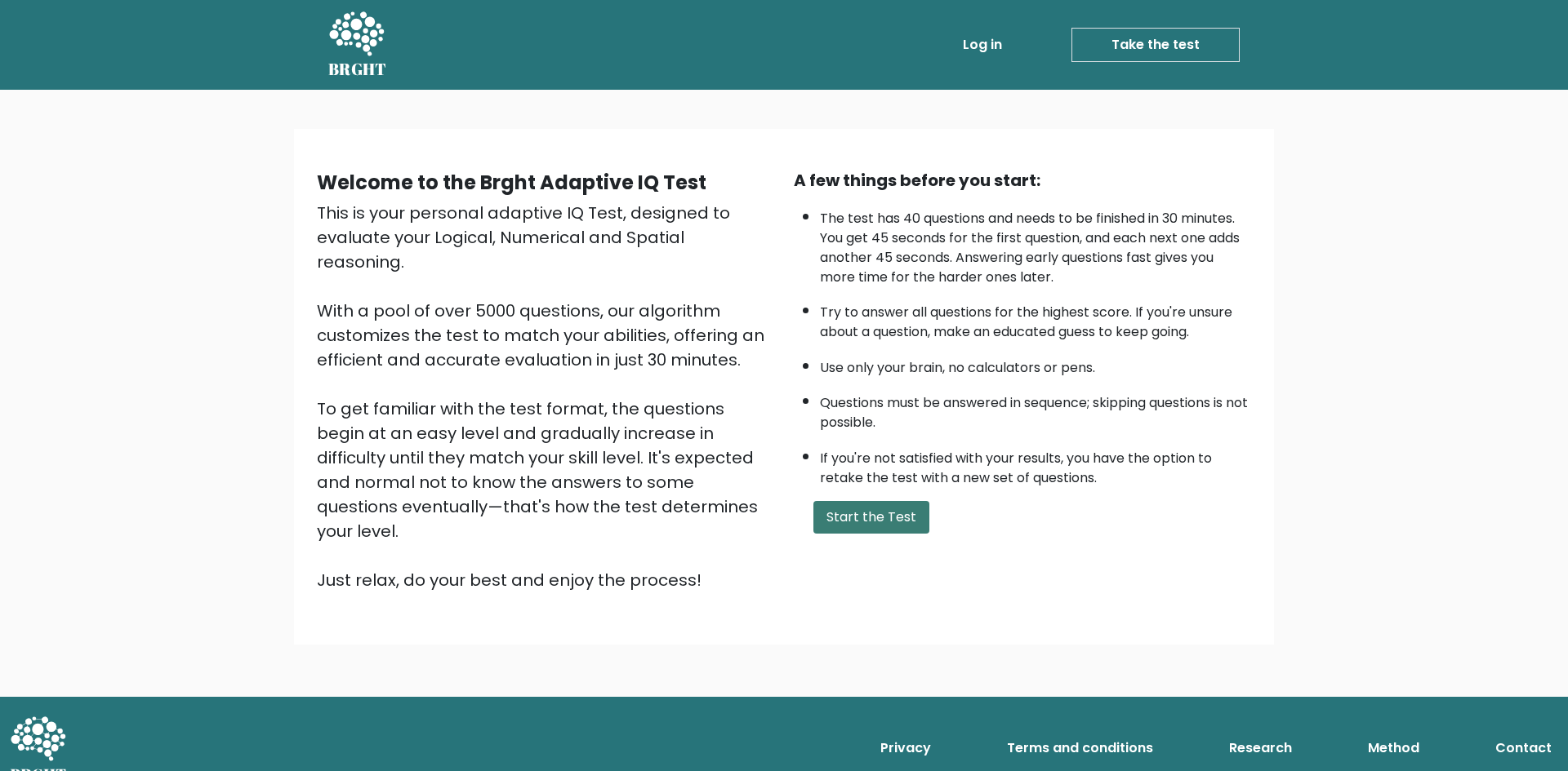
click at [883, 531] on button "Start the Test" at bounding box center [872, 517] width 116 height 33
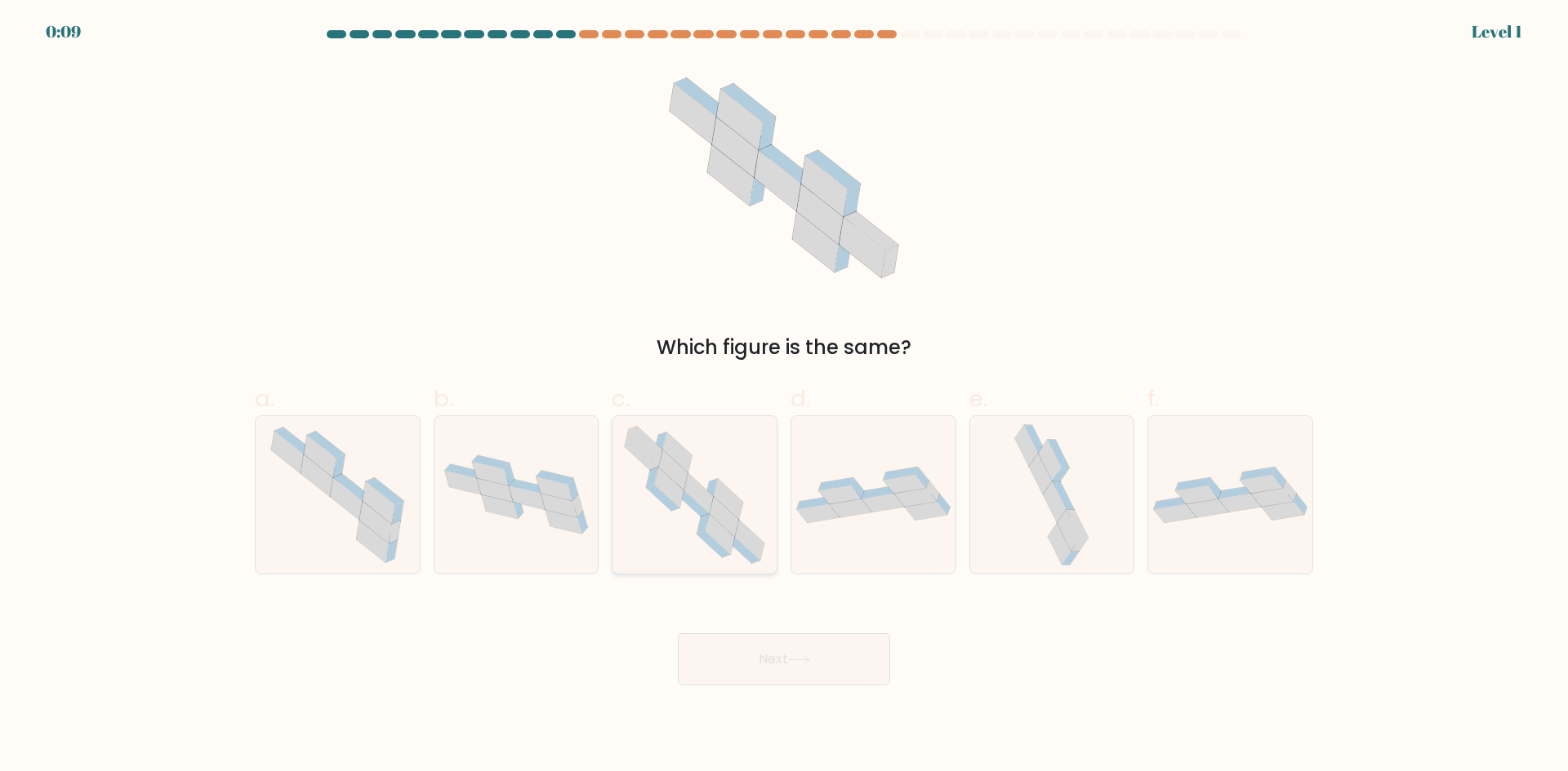
click at [705, 526] on icon at bounding box center [703, 524] width 13 height 20
click at [784, 396] on input "c." at bounding box center [784, 391] width 1 height 11
radio input "true"
click at [825, 670] on button "Next" at bounding box center [784, 659] width 212 height 52
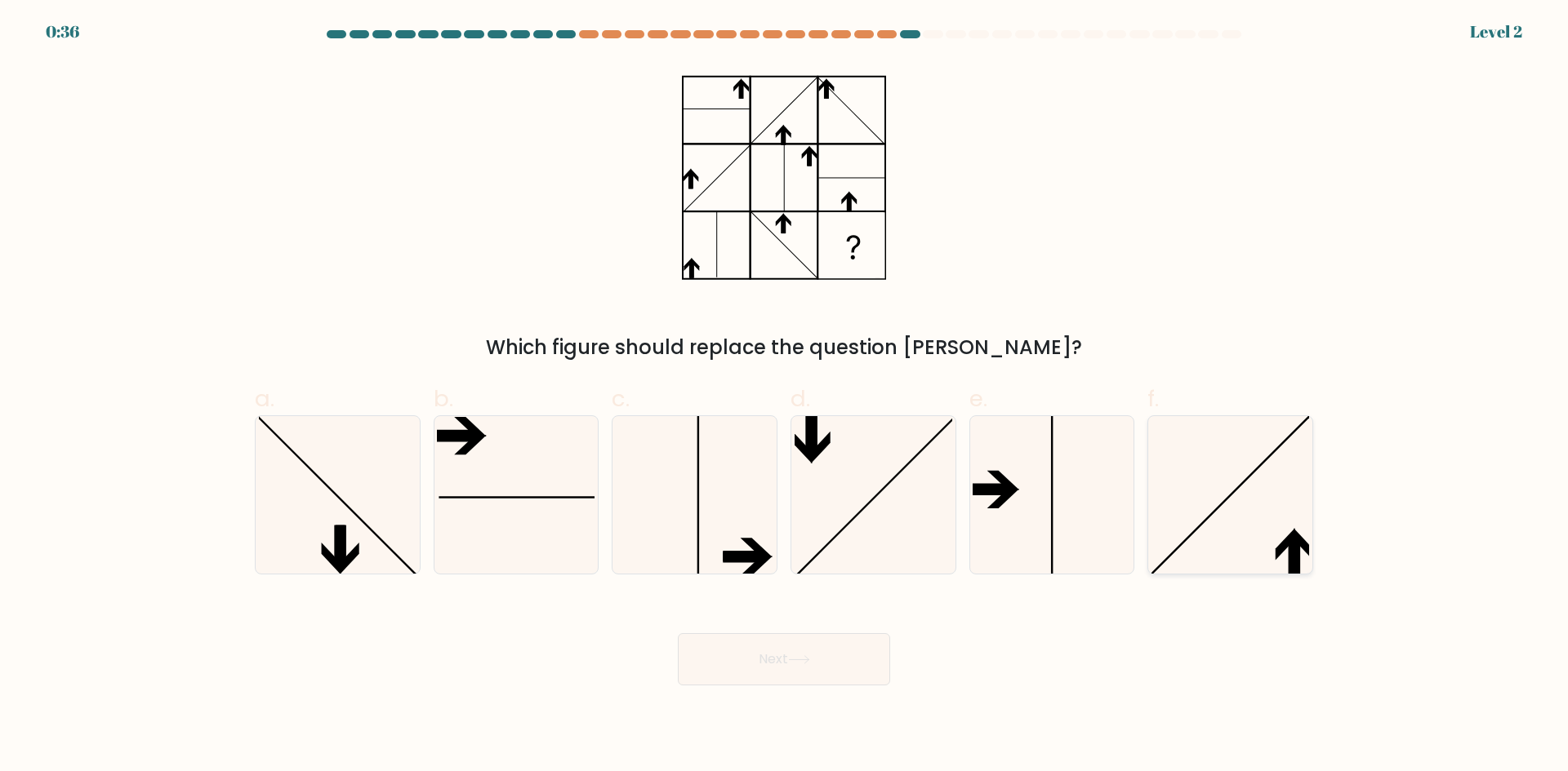
click at [1245, 546] on icon at bounding box center [1229, 494] width 157 height 157
click at [785, 396] on input "f." at bounding box center [784, 391] width 1 height 11
radio input "true"
click at [733, 688] on body "0:36 Level 2" at bounding box center [784, 386] width 1568 height 771
click at [744, 662] on button "Next" at bounding box center [784, 659] width 212 height 52
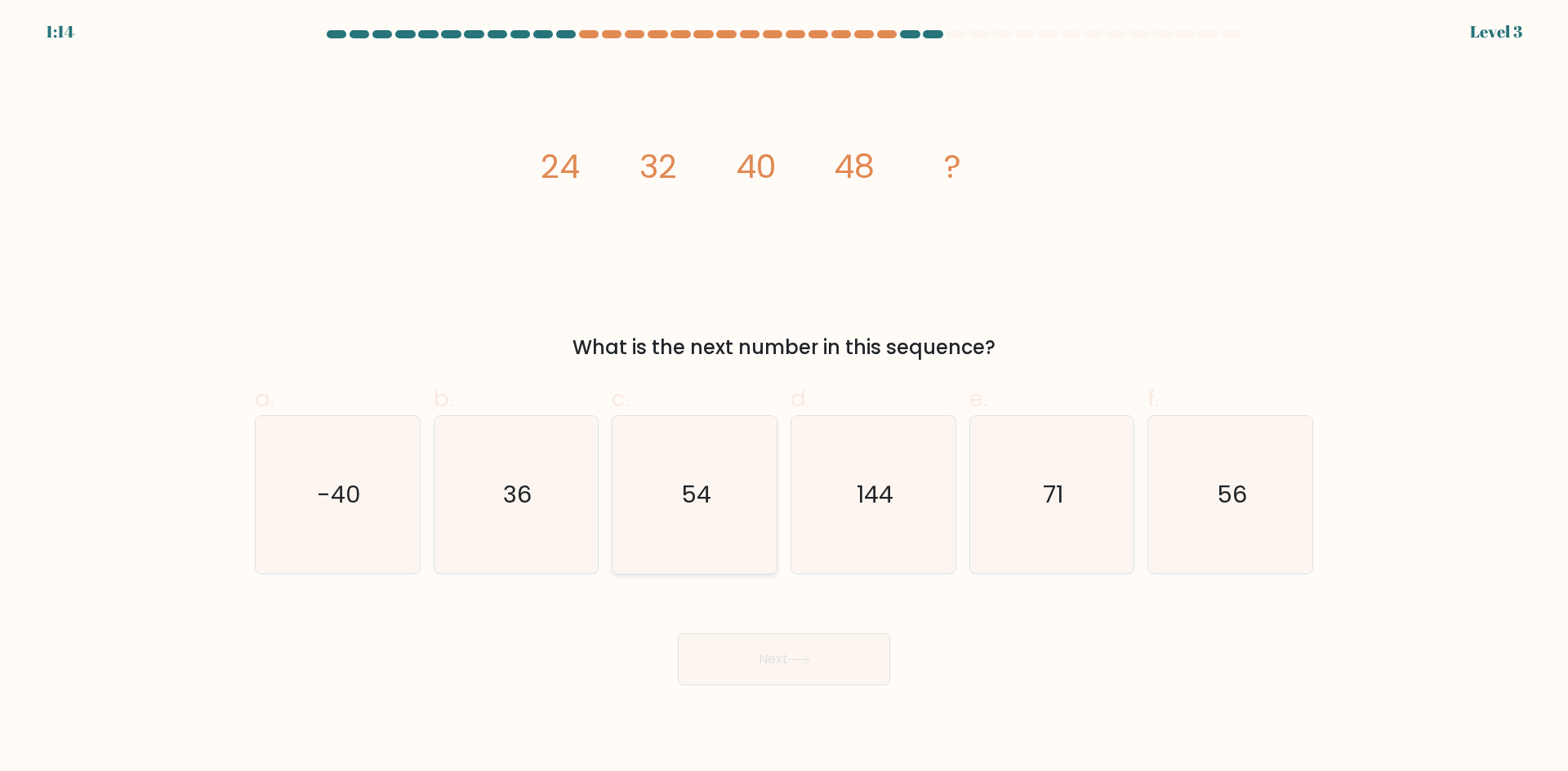
click at [698, 498] on text "54" at bounding box center [696, 494] width 30 height 33
click at [784, 396] on input "c. 54" at bounding box center [784, 391] width 1 height 11
radio input "true"
click at [757, 663] on button "Next" at bounding box center [784, 659] width 212 height 52
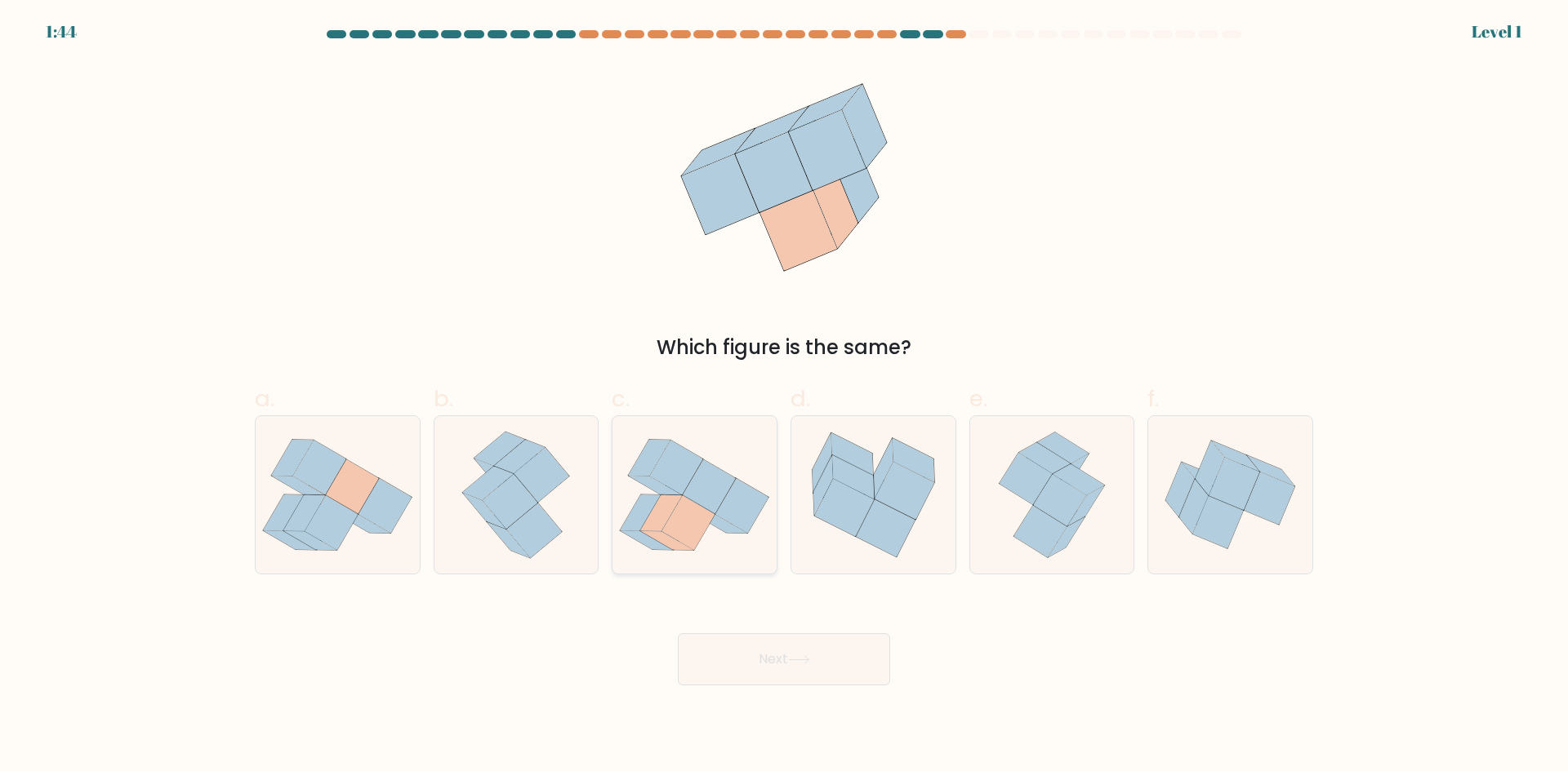
click at [641, 492] on icon at bounding box center [694, 495] width 164 height 145
click at [784, 396] on input "c." at bounding box center [784, 391] width 1 height 11
radio input "true"
click at [837, 652] on button "Next" at bounding box center [784, 659] width 212 height 52
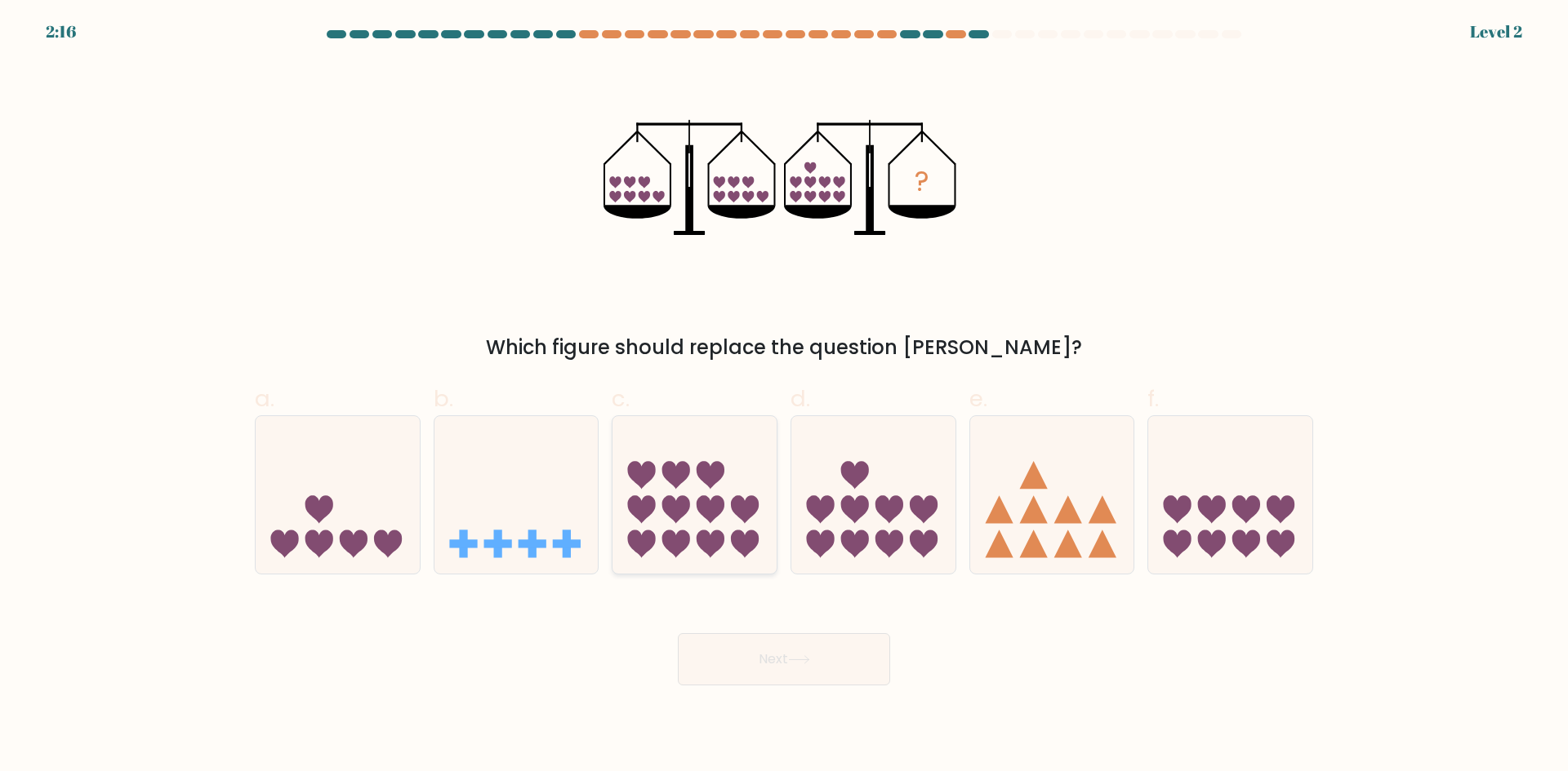
click at [672, 492] on icon at bounding box center [694, 494] width 164 height 136
click at [784, 396] on input "c." at bounding box center [784, 391] width 1 height 11
radio input "true"
click at [757, 660] on button "Next" at bounding box center [784, 659] width 212 height 52
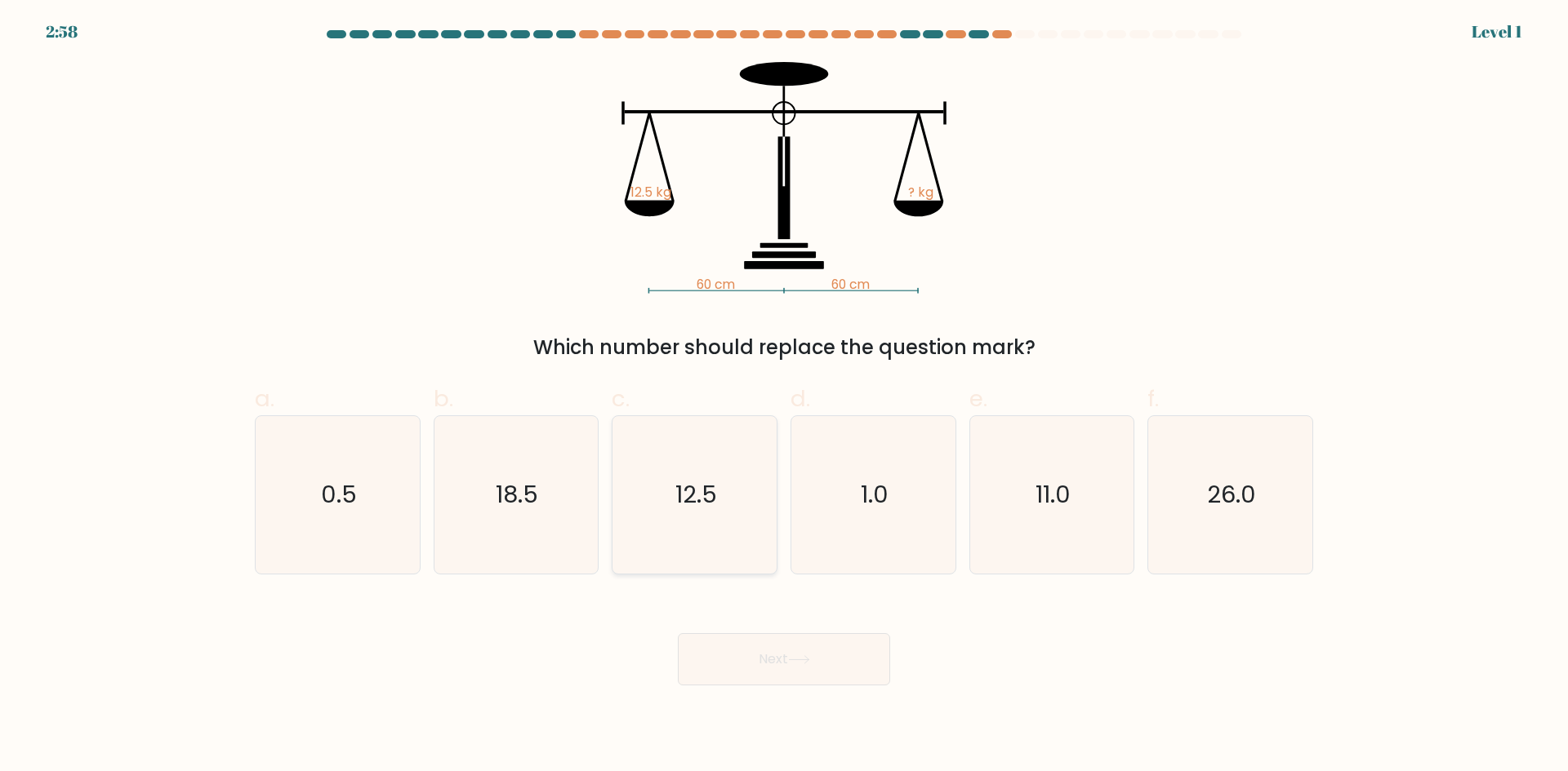
click at [669, 512] on icon "12.5" at bounding box center [694, 494] width 157 height 157
click at [784, 396] on input "c. 12.5" at bounding box center [784, 391] width 1 height 11
radio input "true"
click at [799, 660] on icon at bounding box center [799, 660] width 22 height 9
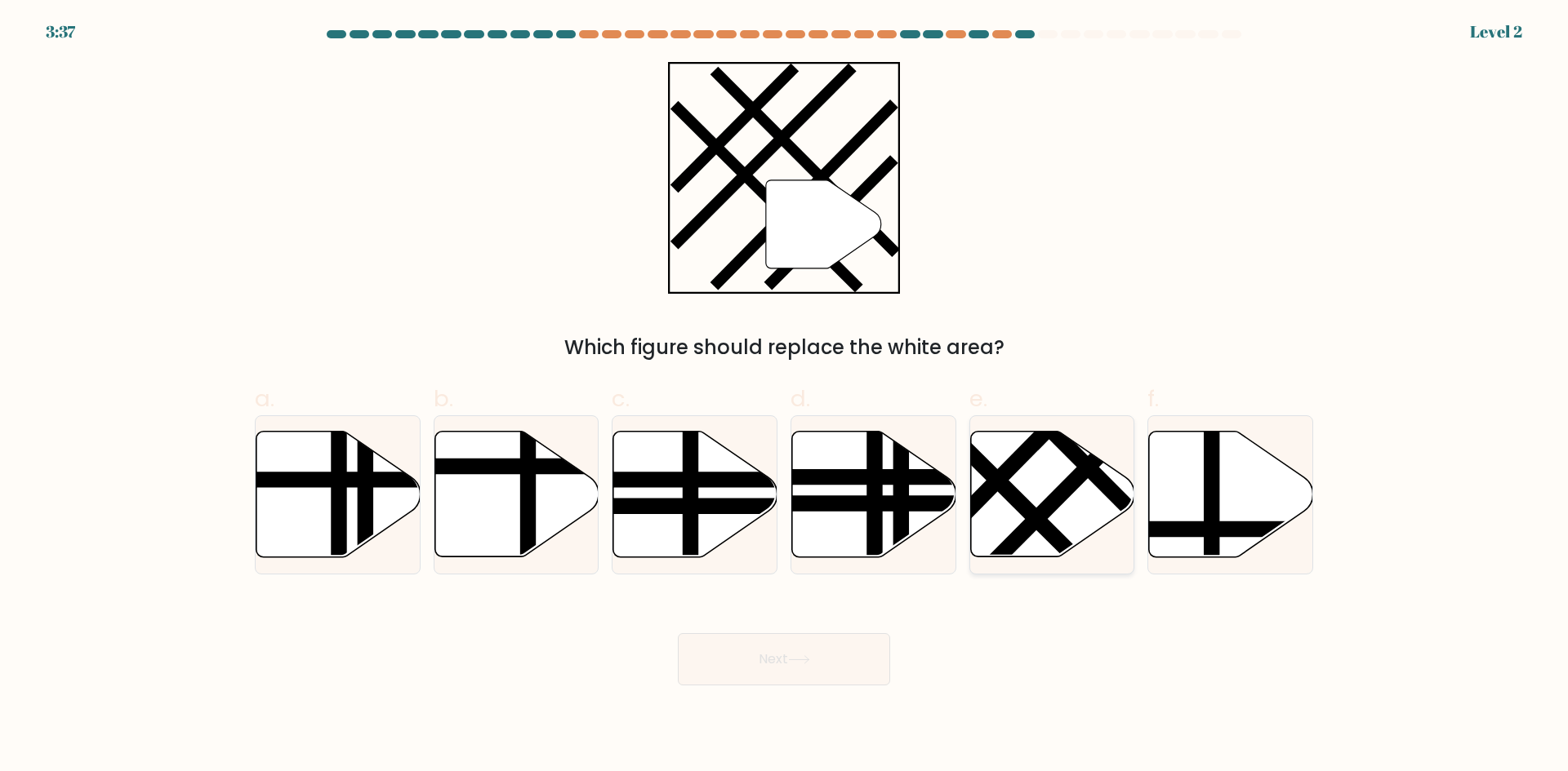
click at [1036, 496] on icon at bounding box center [1052, 494] width 164 height 125
click at [785, 396] on input "e." at bounding box center [784, 391] width 1 height 11
radio input "true"
click at [822, 665] on button "Next" at bounding box center [784, 659] width 212 height 52
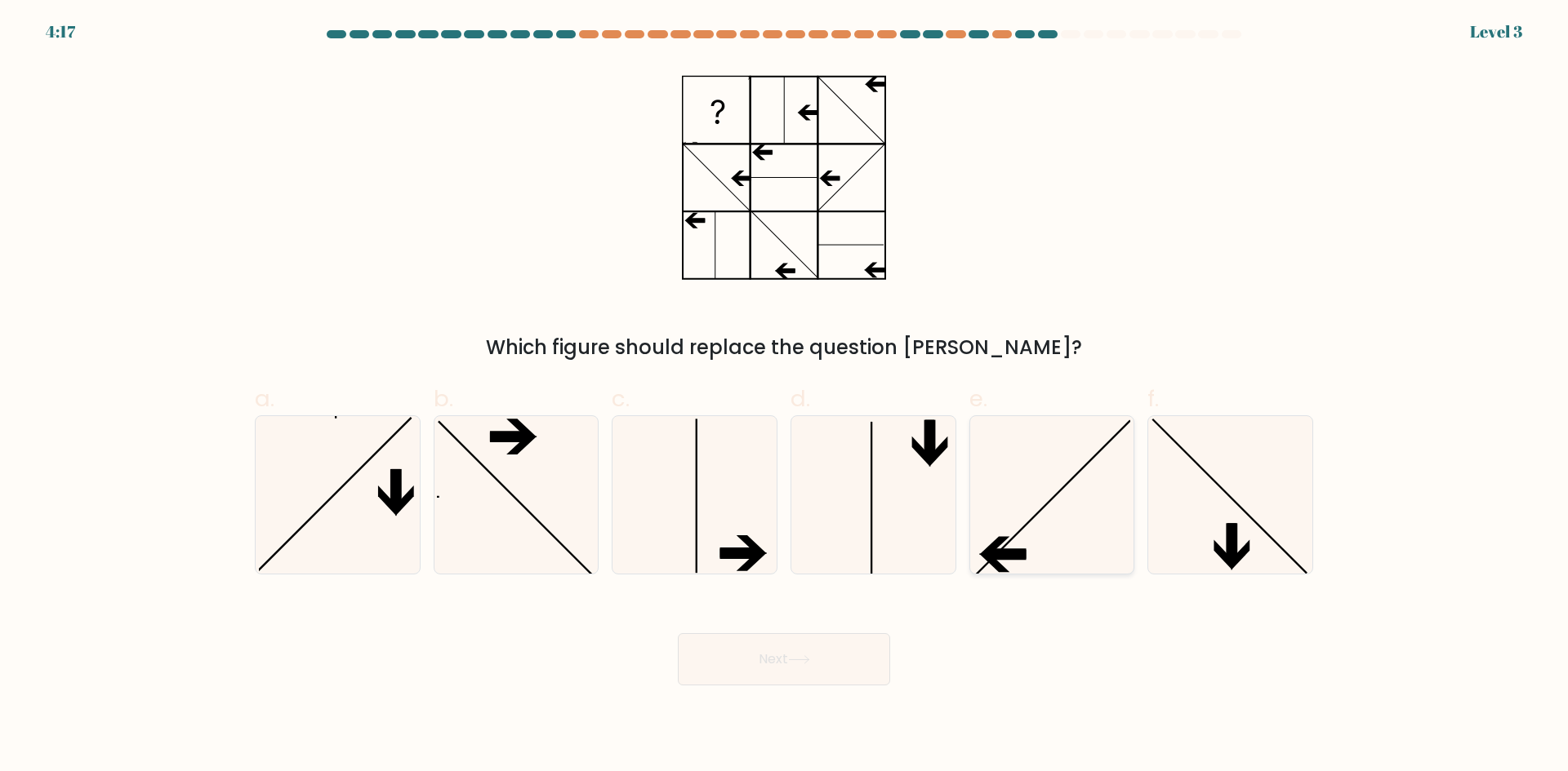
click at [1020, 546] on icon at bounding box center [1051, 494] width 157 height 157
click at [785, 396] on input "e." at bounding box center [784, 391] width 1 height 11
radio input "true"
click at [792, 668] on button "Next" at bounding box center [784, 659] width 212 height 52
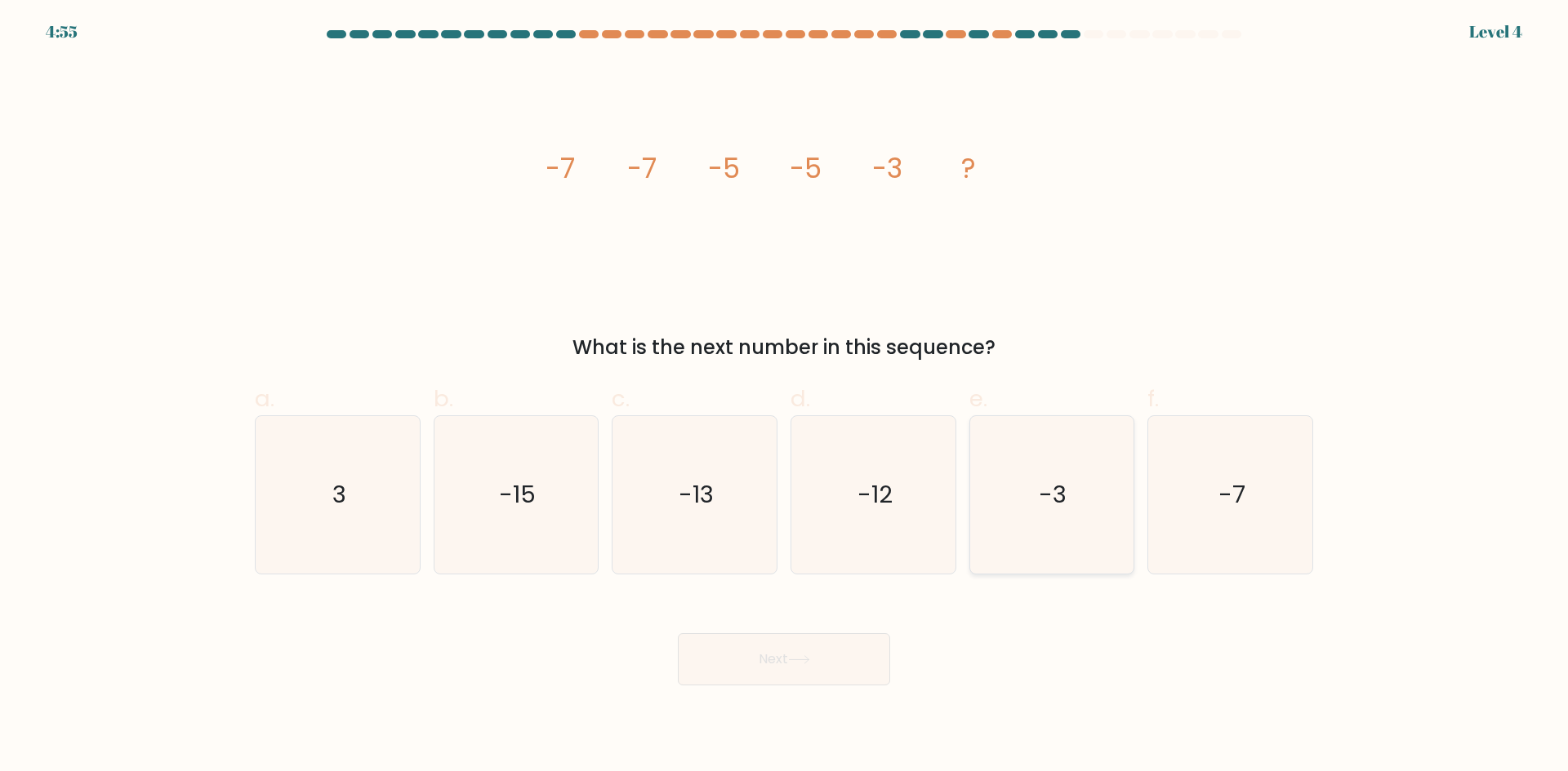
click at [1021, 518] on icon "-3" at bounding box center [1051, 494] width 157 height 157
click at [785, 396] on input "e. -3" at bounding box center [784, 391] width 1 height 11
radio input "true"
click at [776, 691] on body "4:54 Level 4" at bounding box center [784, 386] width 1568 height 771
click at [785, 644] on button "Next" at bounding box center [784, 659] width 212 height 52
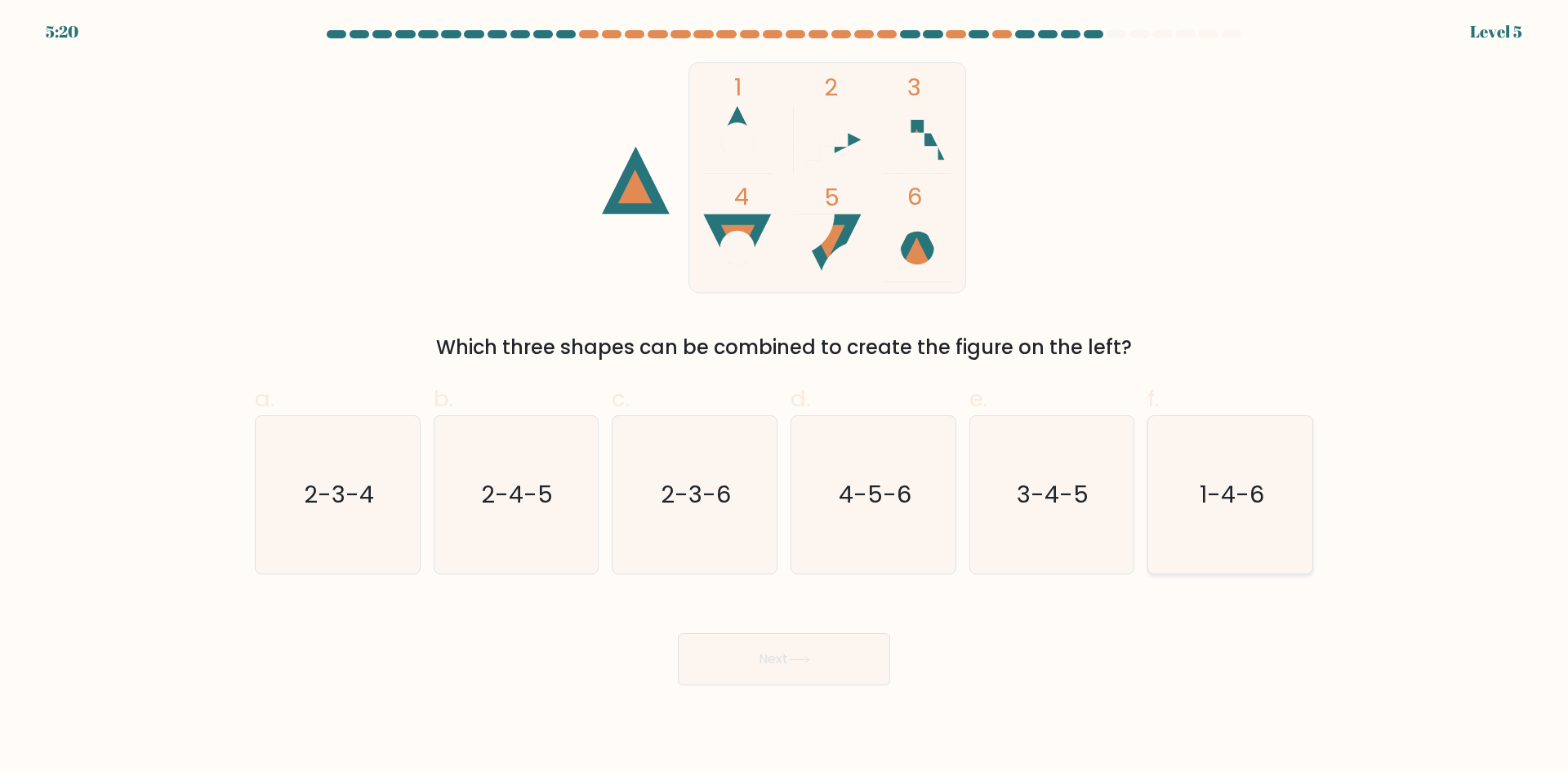
click at [1258, 476] on icon "1-4-6" at bounding box center [1229, 494] width 157 height 157
click at [785, 396] on input "f. 1-4-6" at bounding box center [784, 391] width 1 height 11
radio input "true"
click at [814, 639] on button "Next" at bounding box center [784, 659] width 212 height 52
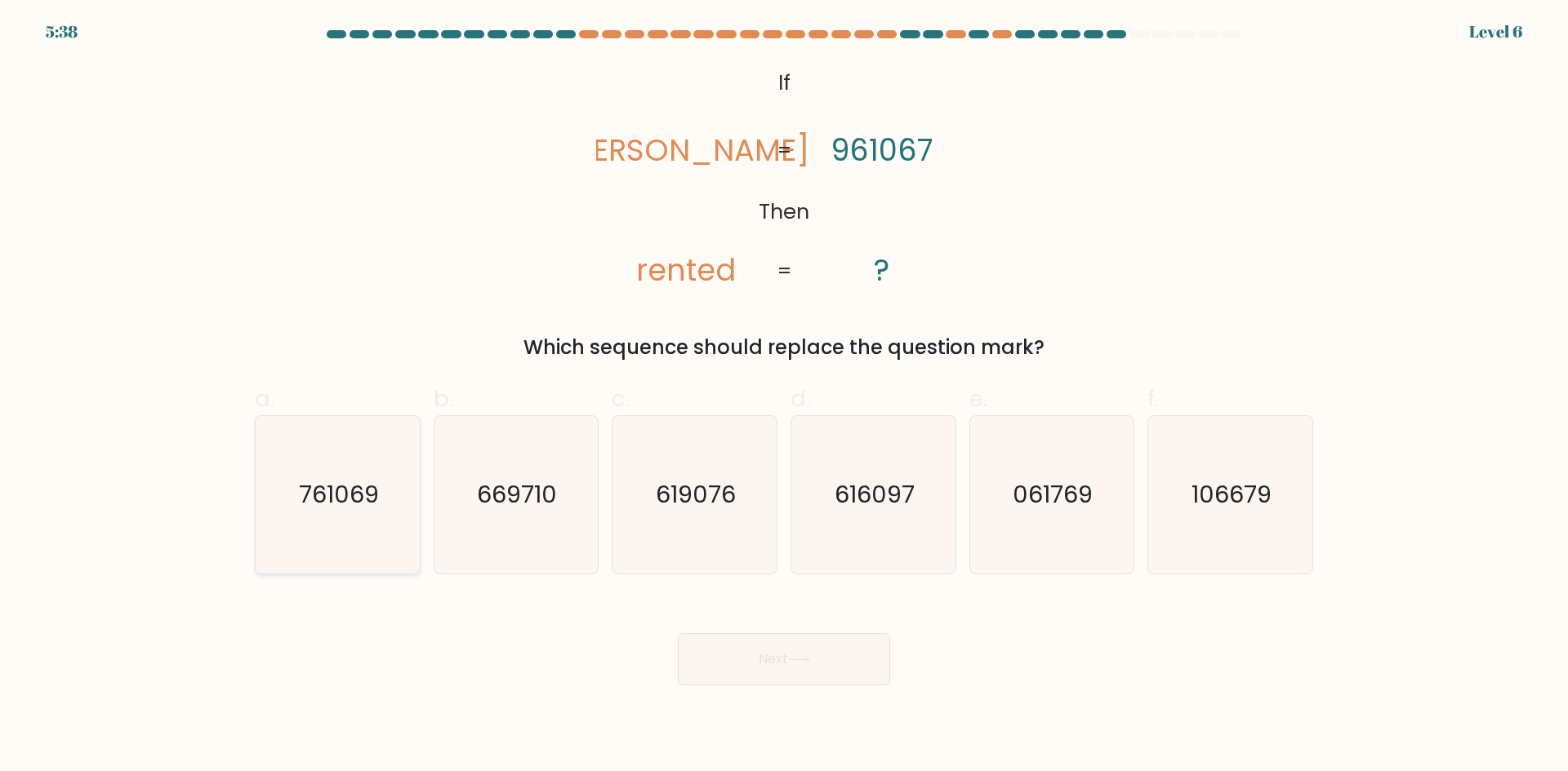
click at [317, 505] on text "761069" at bounding box center [339, 494] width 80 height 33
click at [784, 396] on input "a. 761069" at bounding box center [784, 391] width 1 height 11
radio input "true"
click at [700, 642] on button "Next" at bounding box center [784, 659] width 212 height 52
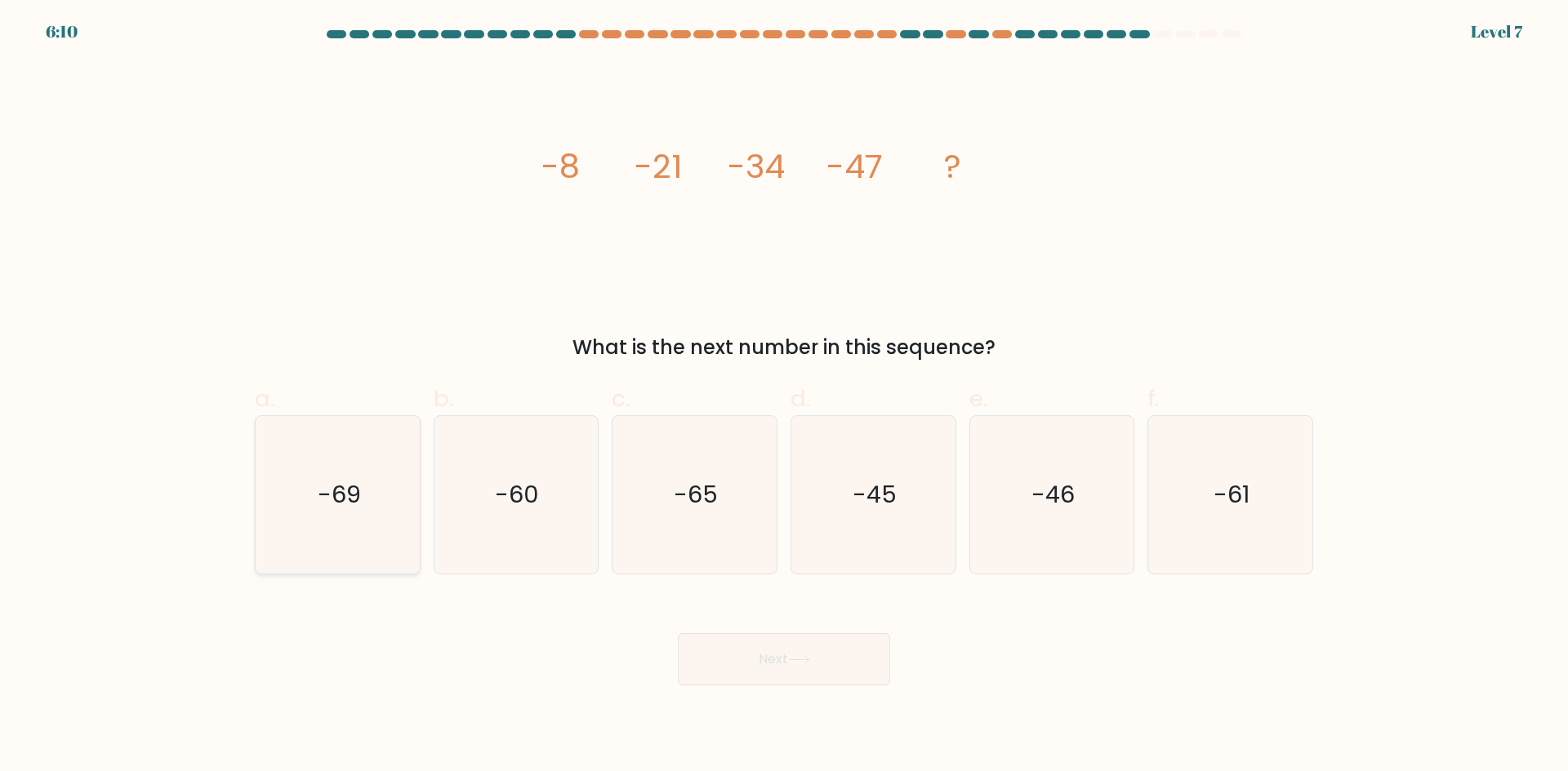
click at [359, 550] on icon "-69" at bounding box center [337, 494] width 157 height 157
click at [784, 396] on input "a. -69" at bounding box center [784, 391] width 1 height 11
radio input "true"
drag, startPoint x: 755, startPoint y: 677, endPoint x: 931, endPoint y: 672, distance: 176.1
click at [757, 678] on button "Next" at bounding box center [784, 659] width 212 height 52
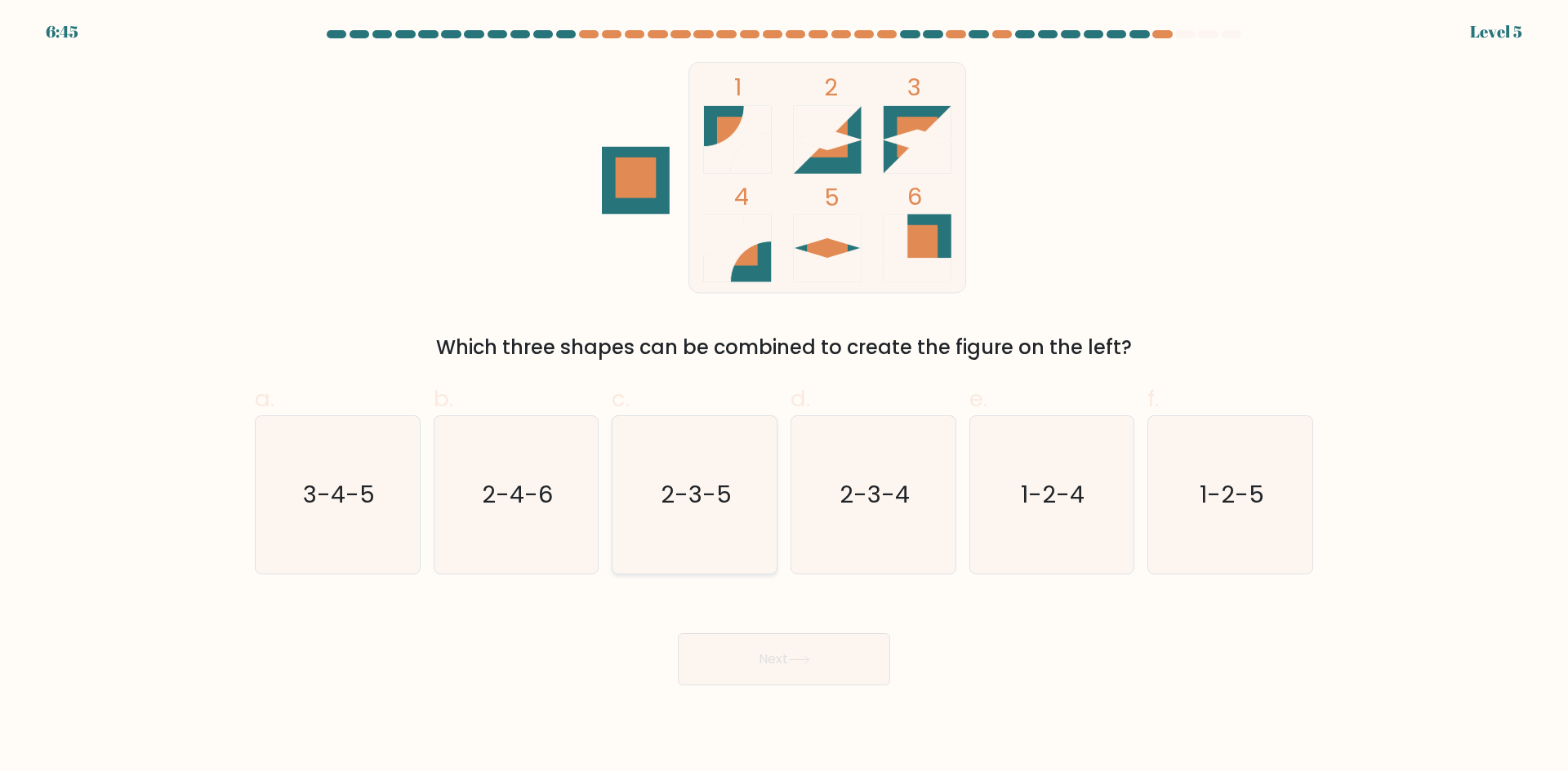
click at [664, 515] on icon "2-3-5" at bounding box center [694, 494] width 157 height 157
click at [784, 396] on input "c. 2-3-5" at bounding box center [784, 391] width 1 height 11
radio input "true"
click at [755, 647] on button "Next" at bounding box center [784, 659] width 212 height 52
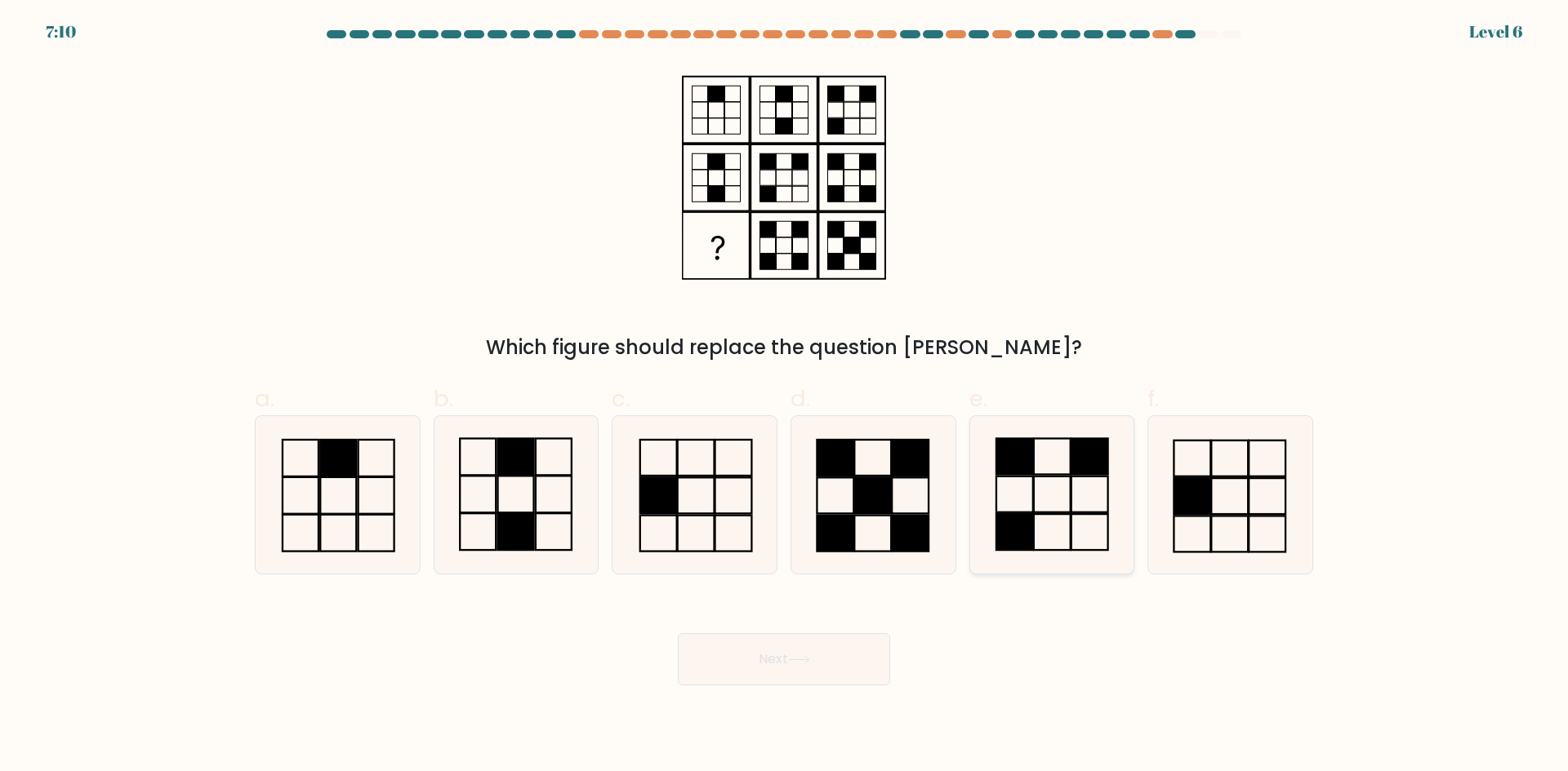
click at [1093, 460] on icon at bounding box center [1051, 494] width 157 height 157
click at [785, 396] on input "e." at bounding box center [784, 391] width 1 height 11
radio input "true"
click at [818, 651] on button "Next" at bounding box center [784, 659] width 212 height 52
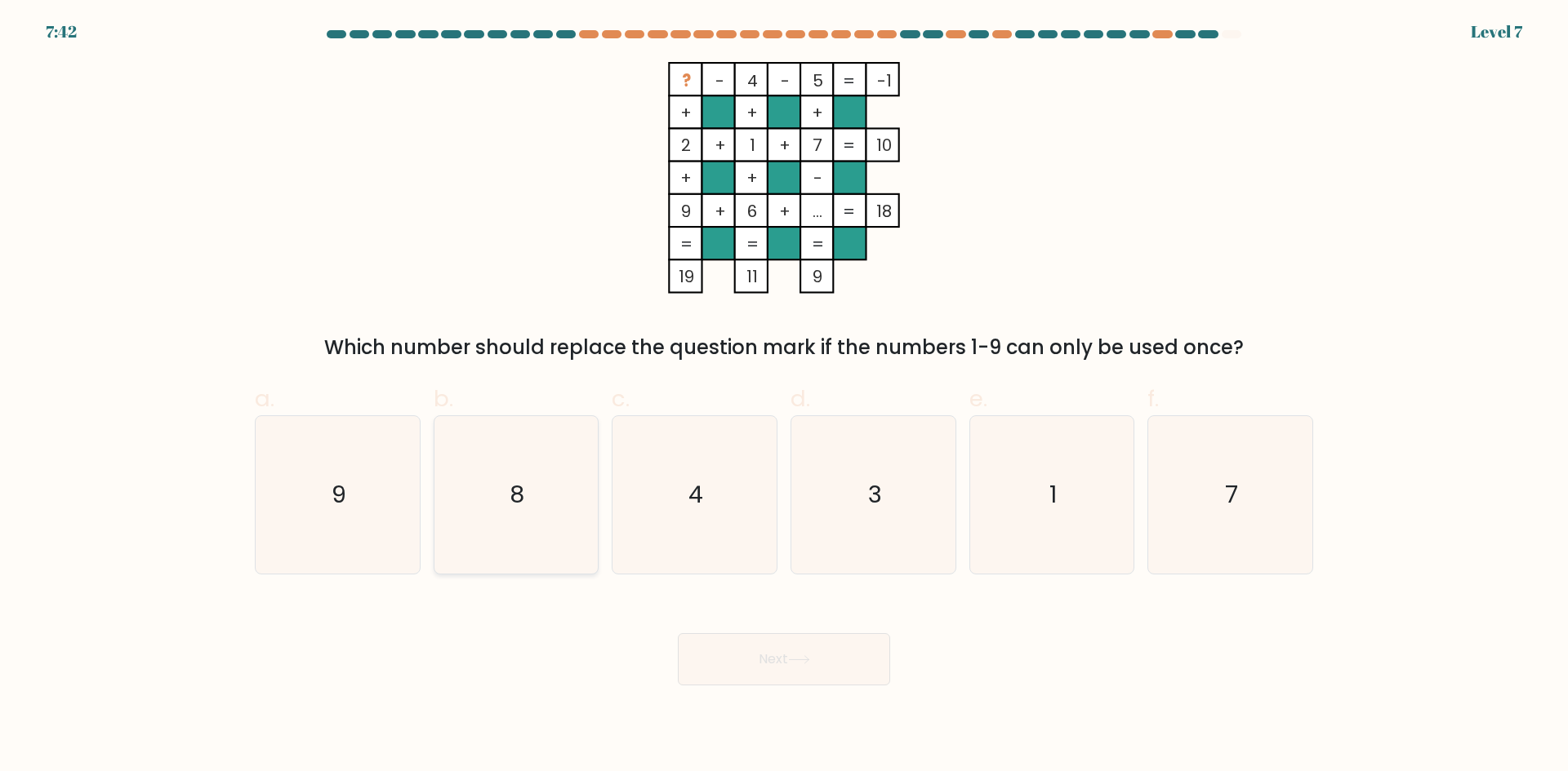
click at [472, 500] on icon "8" at bounding box center [515, 494] width 157 height 157
click at [784, 396] on input "b. 8" at bounding box center [784, 391] width 1 height 11
radio input "true"
click at [819, 670] on button "Next" at bounding box center [784, 659] width 212 height 52
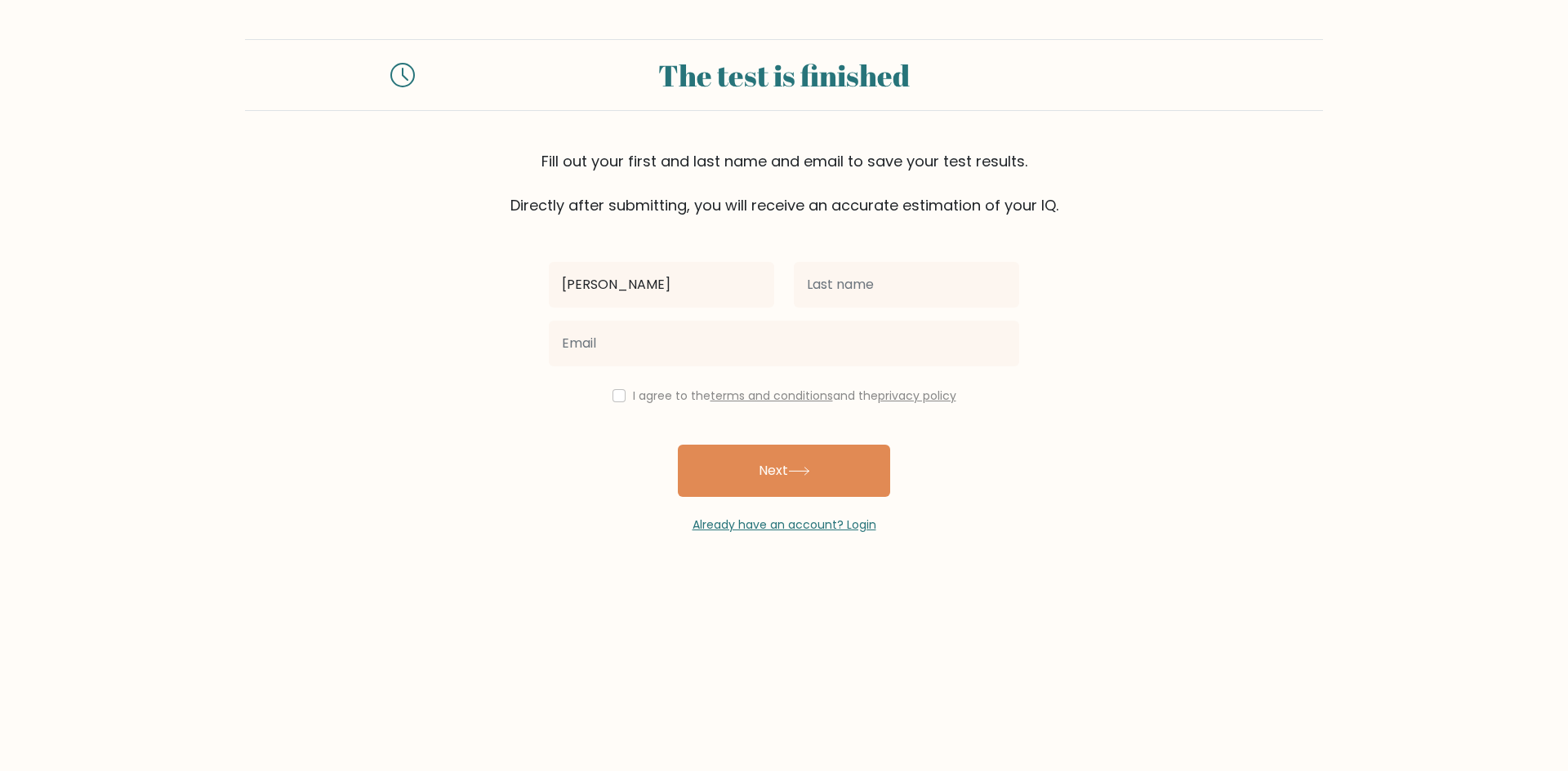
type input "[PERSON_NAME]"
type input "Soze"
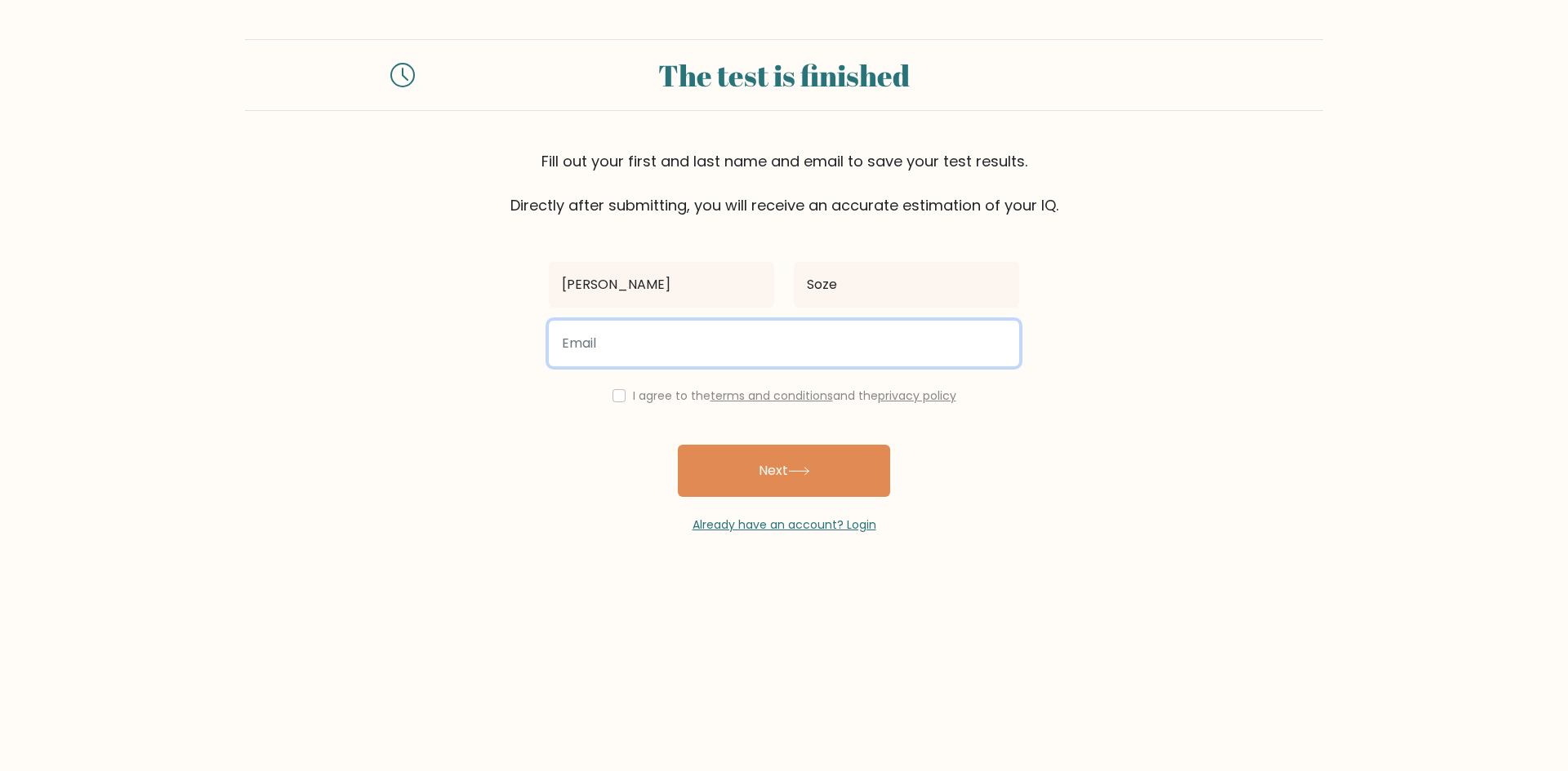
click at [729, 362] on input "email" at bounding box center [784, 343] width 470 height 45
paste input "kukuro1441@gmail.com"
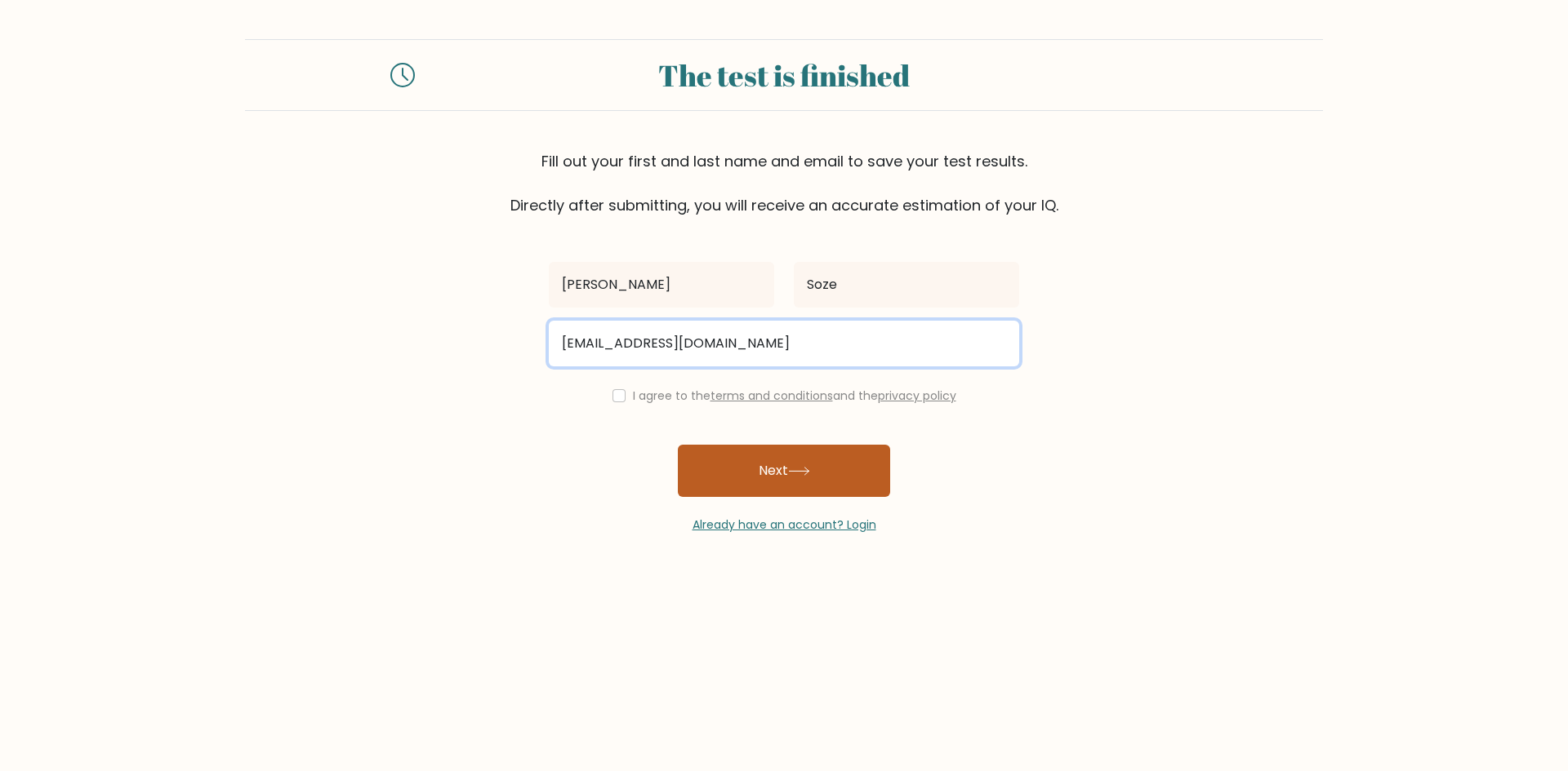
type input "kukuro1441@gmail.com"
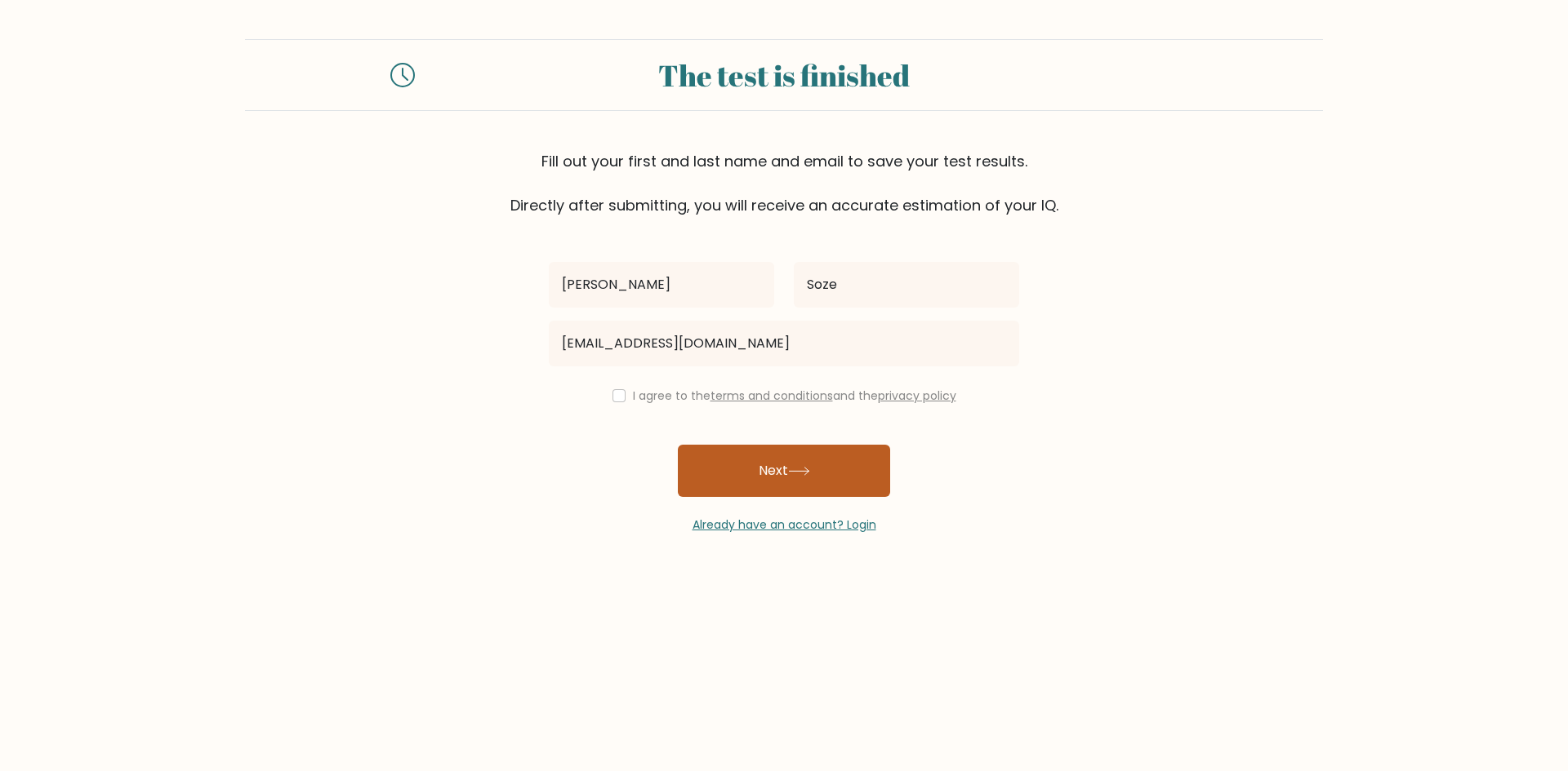
click at [734, 468] on button "Next" at bounding box center [784, 471] width 212 height 52
click at [612, 391] on input "checkbox" at bounding box center [619, 396] width 13 height 13
checkbox input "true"
click at [731, 471] on button "Next" at bounding box center [784, 471] width 212 height 52
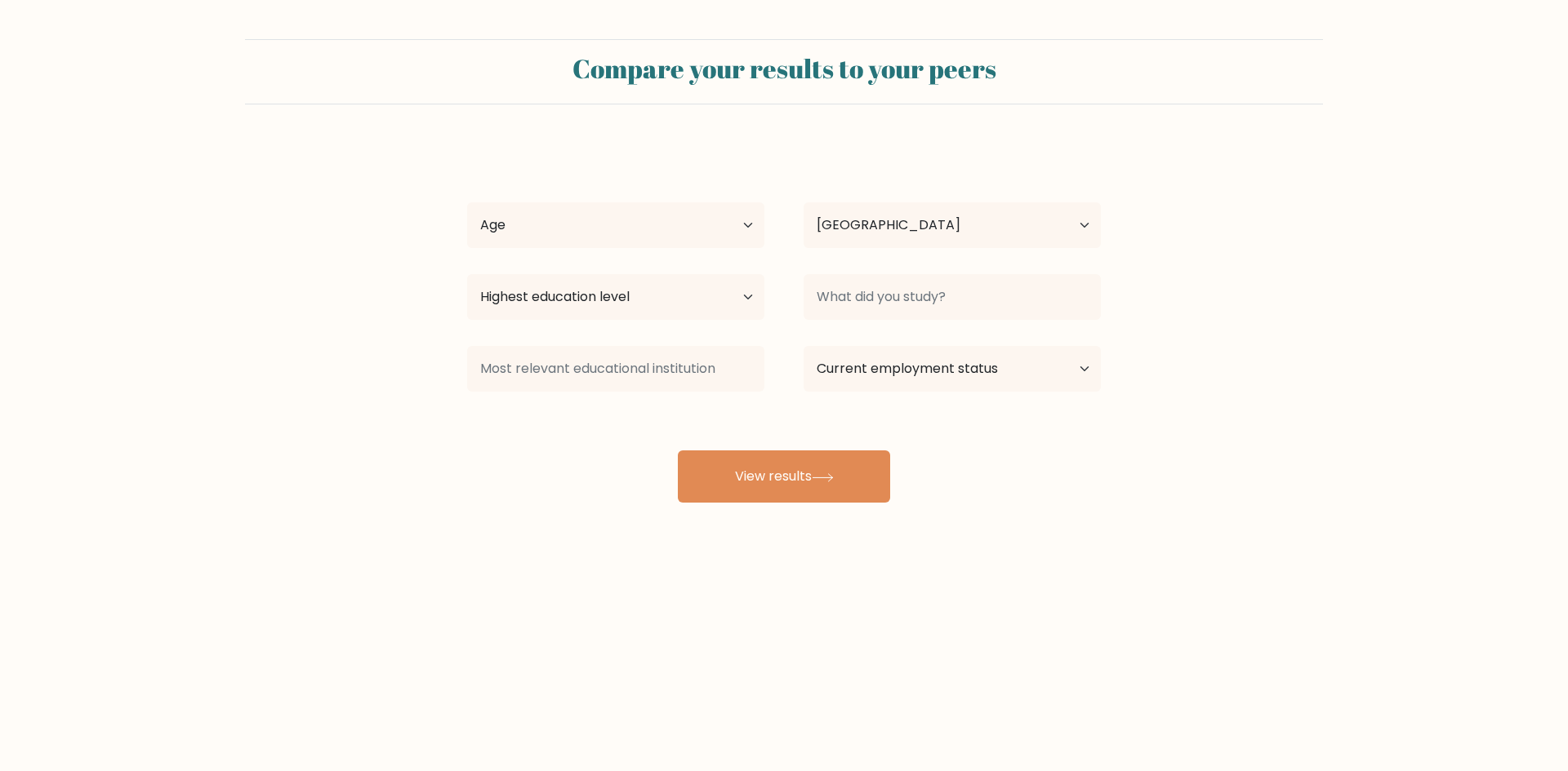
select select "PH"
click at [632, 225] on select "Age Under [DEMOGRAPHIC_DATA] [DEMOGRAPHIC_DATA] [DEMOGRAPHIC_DATA] [DEMOGRAPHIC…" at bounding box center [616, 225] width 297 height 45
select select "25_34"
click at [467, 202] on select "Age Under [DEMOGRAPHIC_DATA] [DEMOGRAPHIC_DATA] [DEMOGRAPHIC_DATA] [DEMOGRAPHIC…" at bounding box center [616, 225] width 297 height 45
click at [634, 306] on select "Highest education level No schooling Primary Lower Secondary Upper Secondary Oc…" at bounding box center [616, 297] width 297 height 45
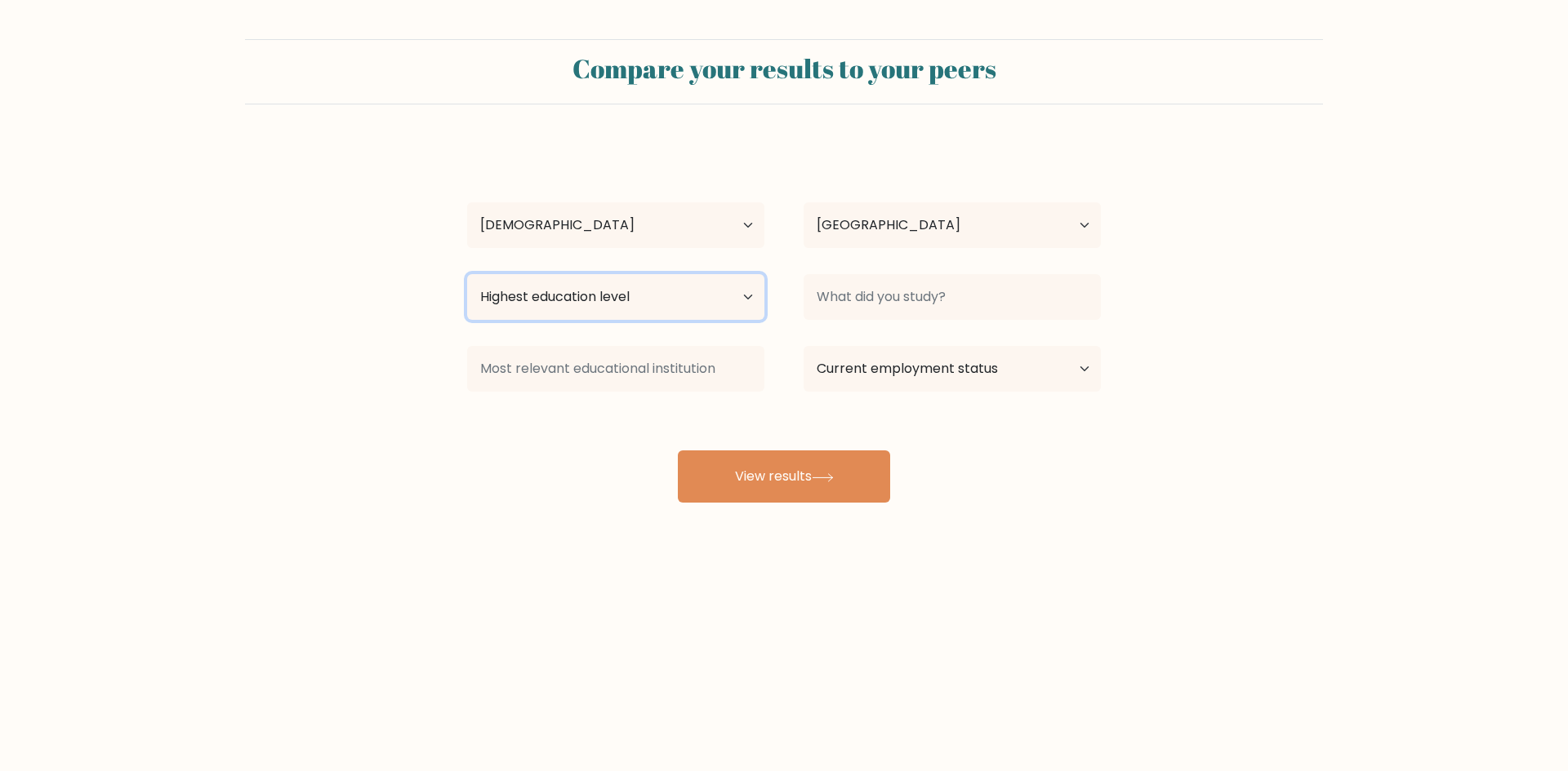
select select "bachelors_degree"
click at [467, 274] on select "Highest education level No schooling Primary Lower Secondary Upper Secondary Oc…" at bounding box center [616, 297] width 297 height 45
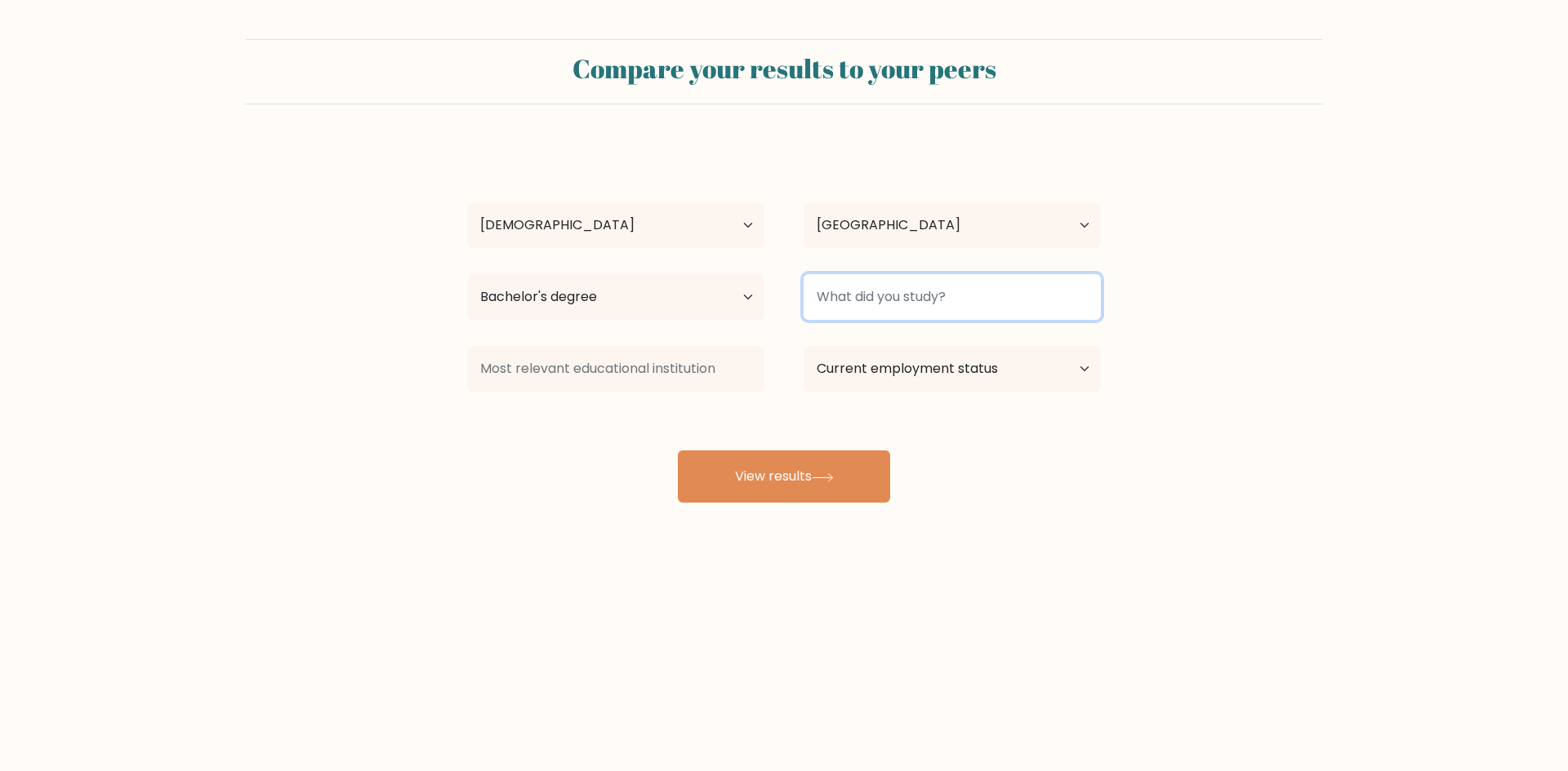
click at [889, 296] on input at bounding box center [952, 297] width 297 height 45
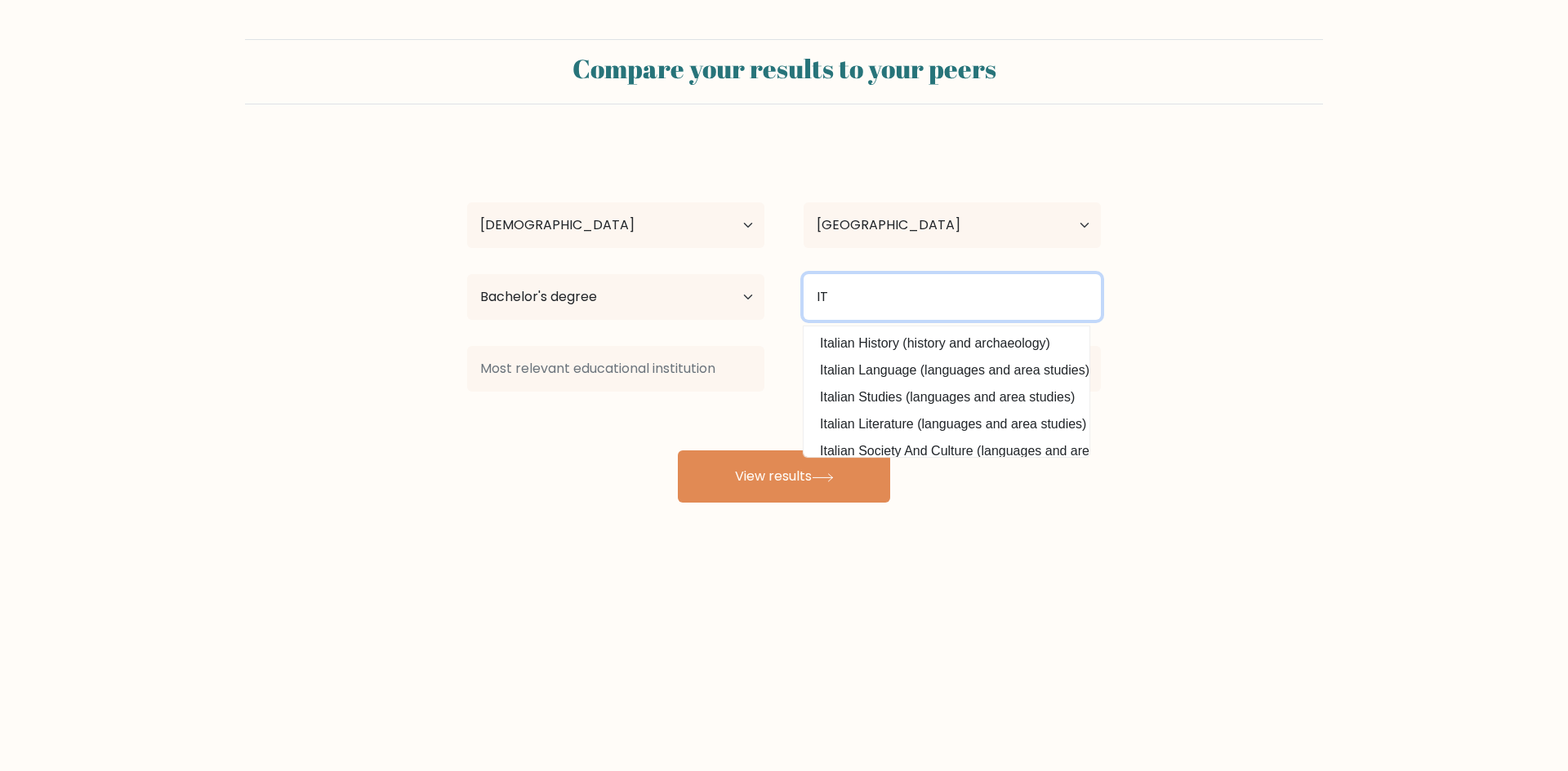
type input "IT"
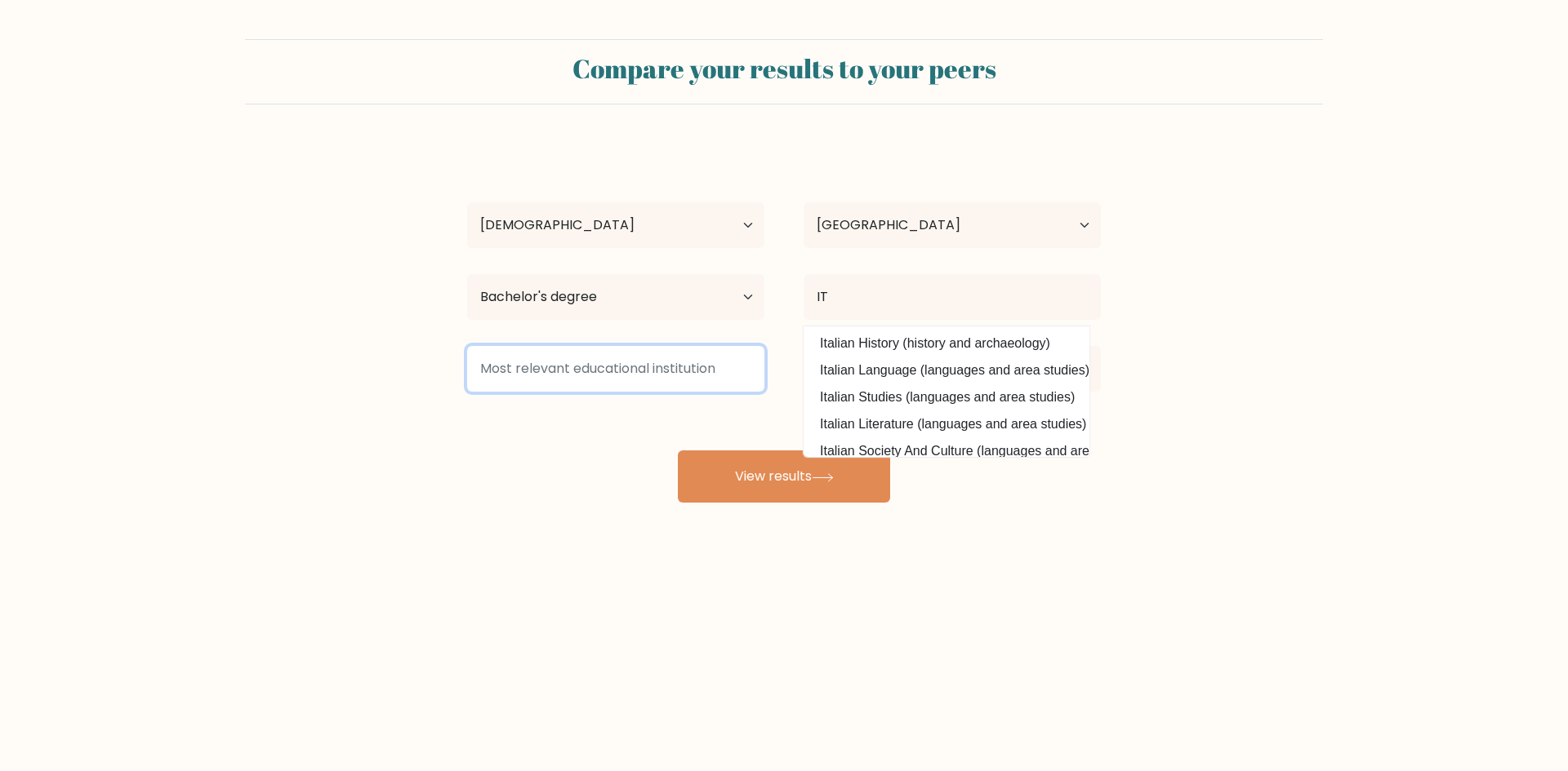
click at [664, 350] on input at bounding box center [616, 369] width 297 height 45
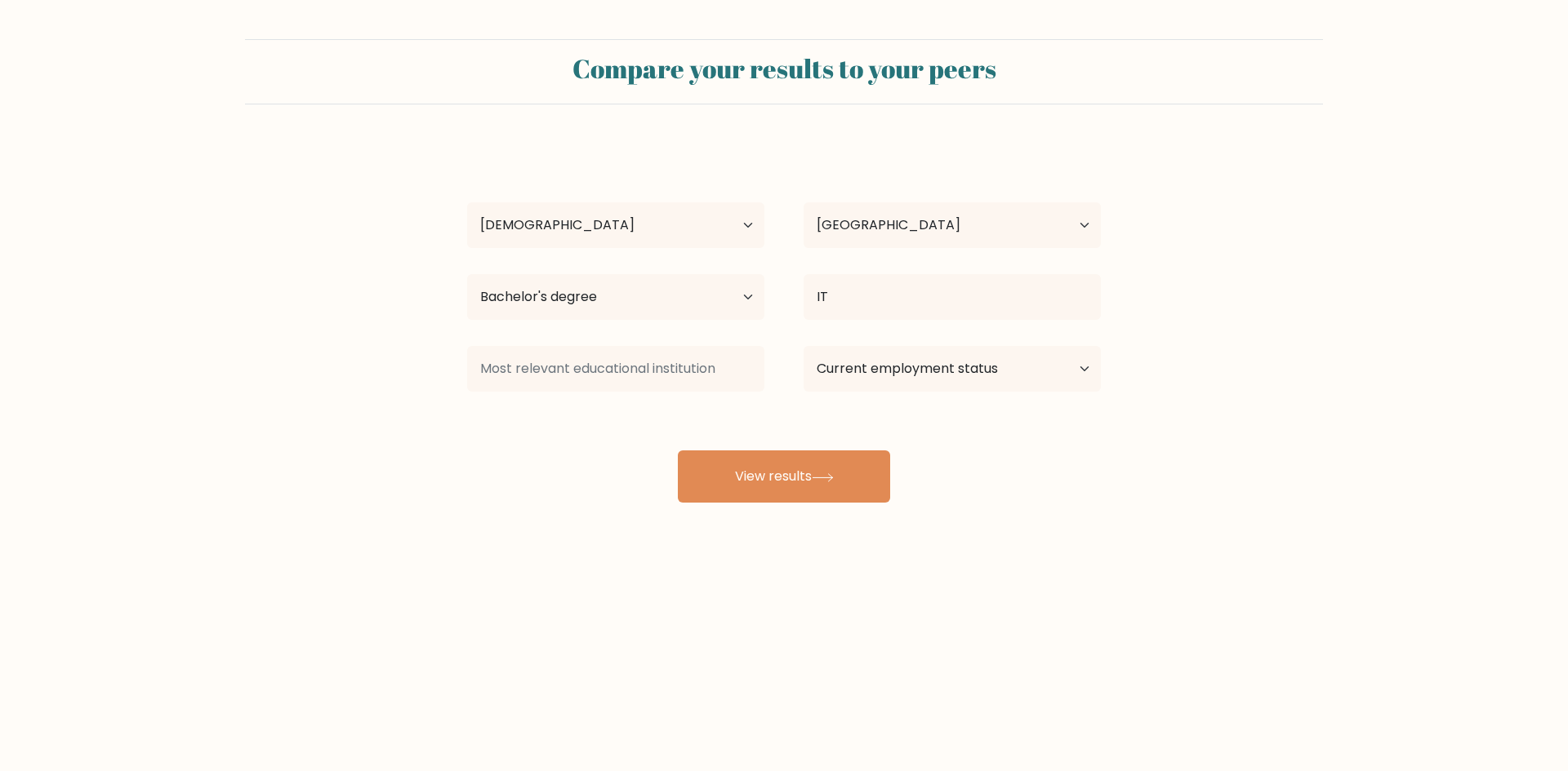
click at [904, 263] on div "[PERSON_NAME] Soze Age Under [DEMOGRAPHIC_DATA] [DEMOGRAPHIC_DATA] [DEMOGRAPHIC…" at bounding box center [784, 323] width 653 height 359
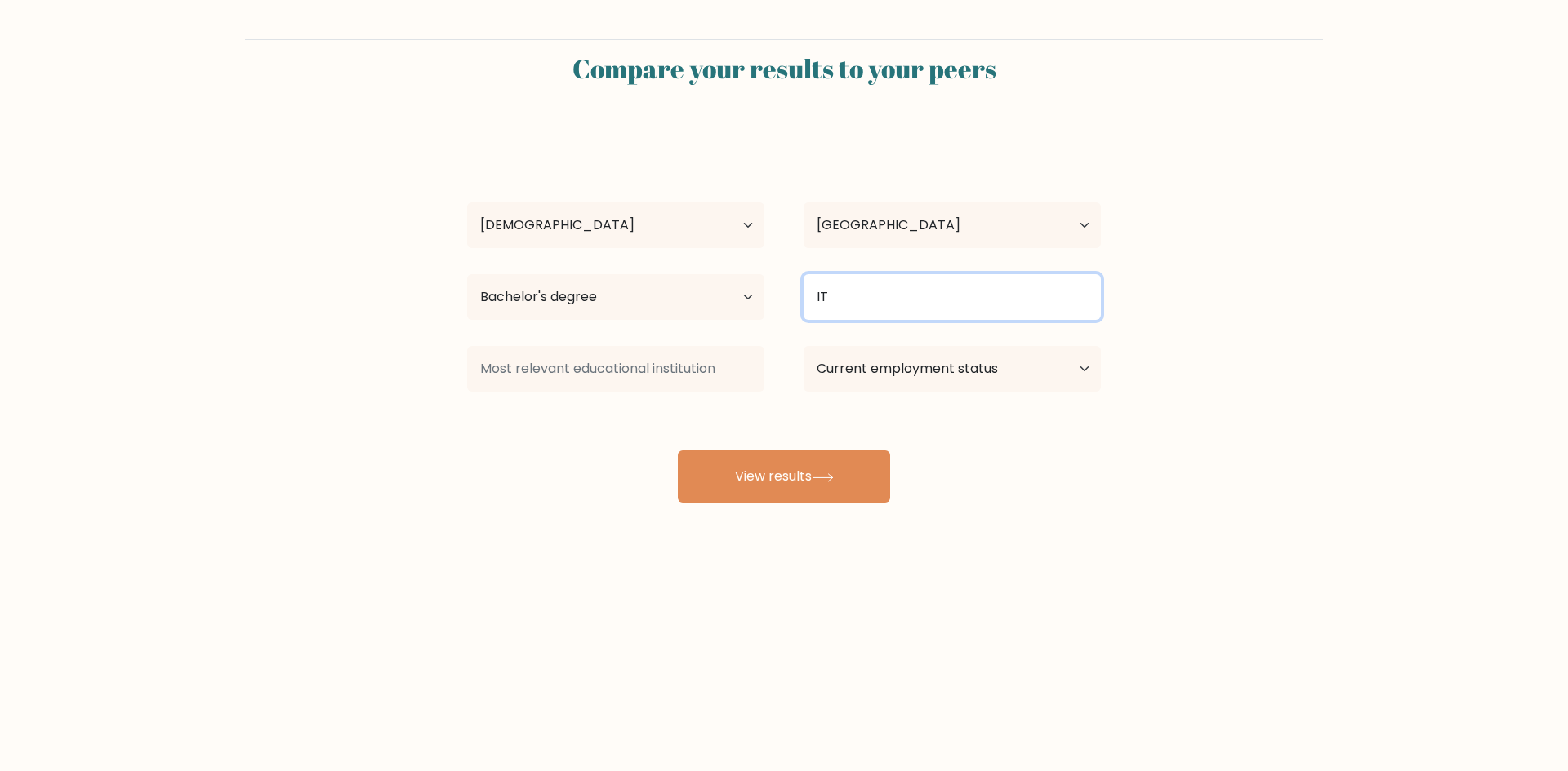
click at [899, 296] on input "IT" at bounding box center [952, 297] width 297 height 45
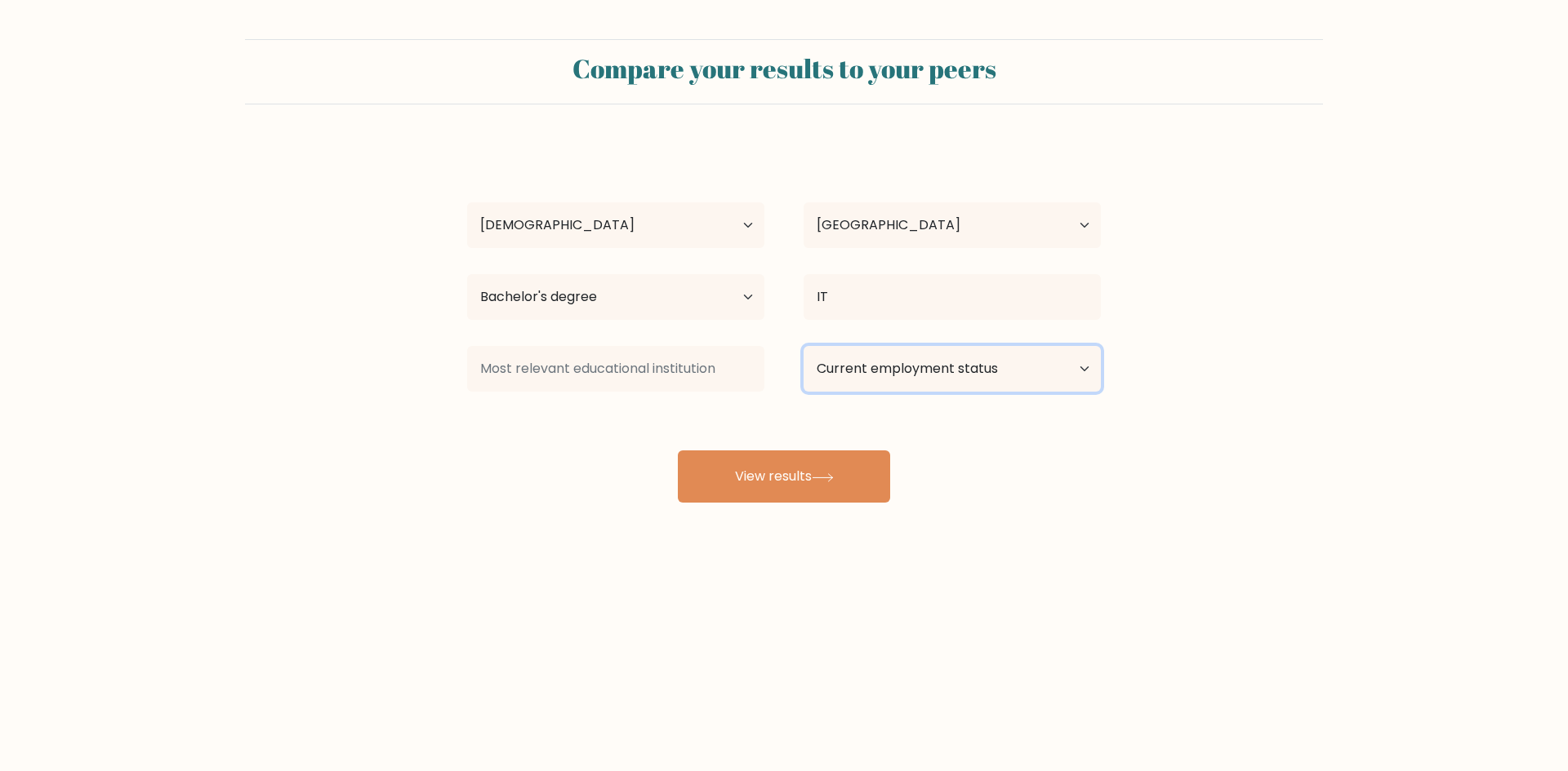
click at [1011, 362] on select "Current employment status Employed Student Retired Other / prefer not to answer" at bounding box center [952, 369] width 297 height 45
select select "other"
click at [803, 346] on select "Current employment status Employed Student Retired Other / prefer not to answer" at bounding box center [952, 369] width 297 height 45
click at [615, 381] on input at bounding box center [616, 369] width 297 height 45
click at [771, 479] on button "View results" at bounding box center [784, 476] width 212 height 52
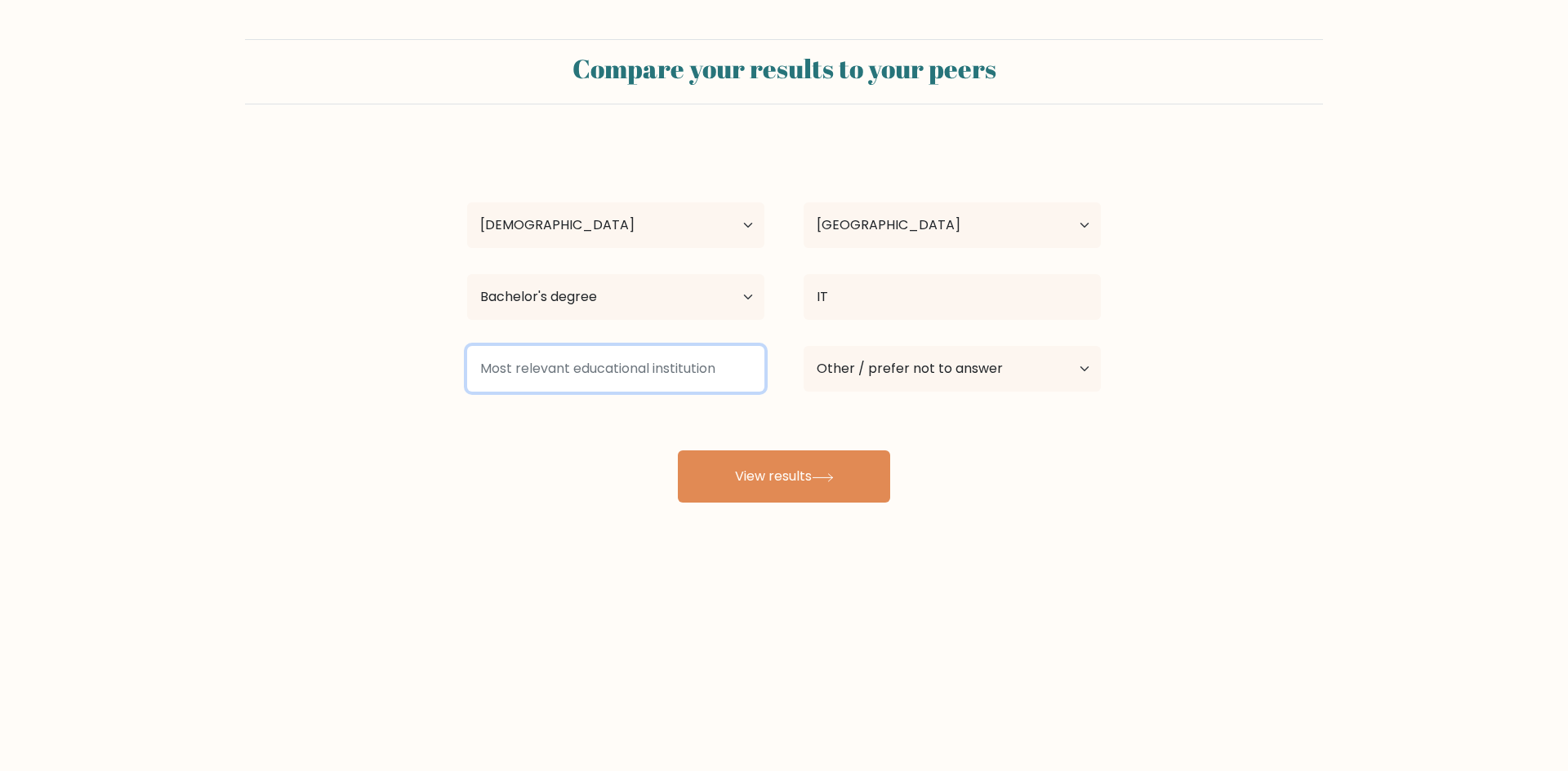
click at [628, 364] on input at bounding box center [616, 369] width 297 height 45
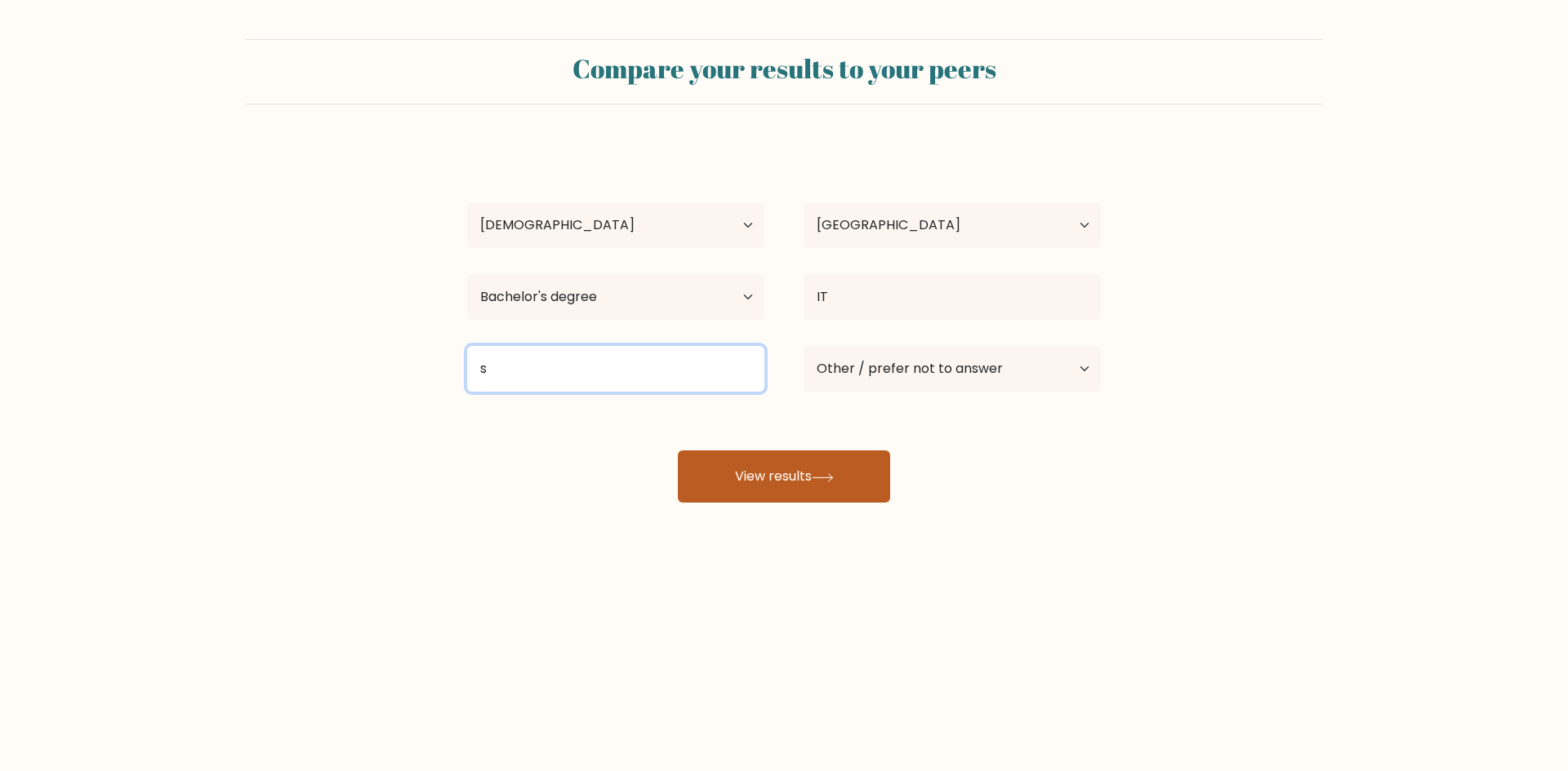
type input "s"
click at [757, 476] on button "View results" at bounding box center [784, 476] width 212 height 52
